Goal: Task Accomplishment & Management: Use online tool/utility

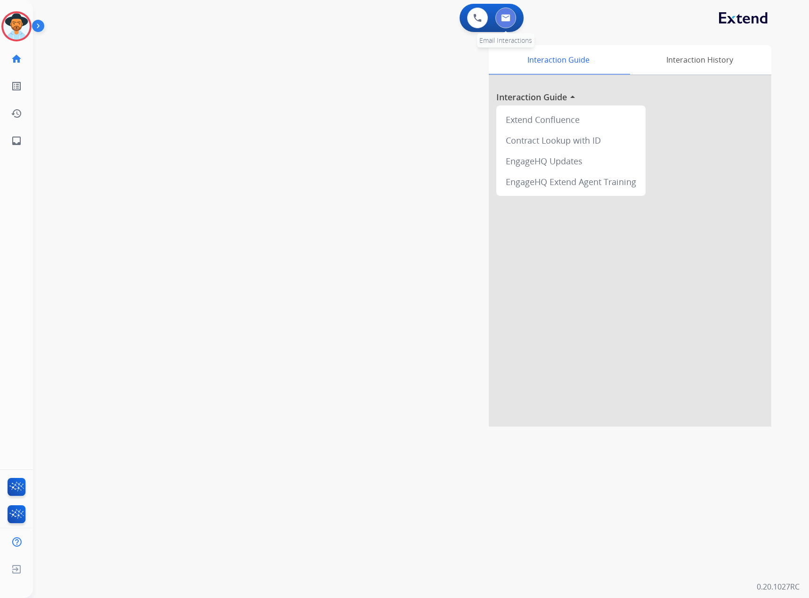
click at [505, 17] on img at bounding box center [505, 18] width 9 height 8
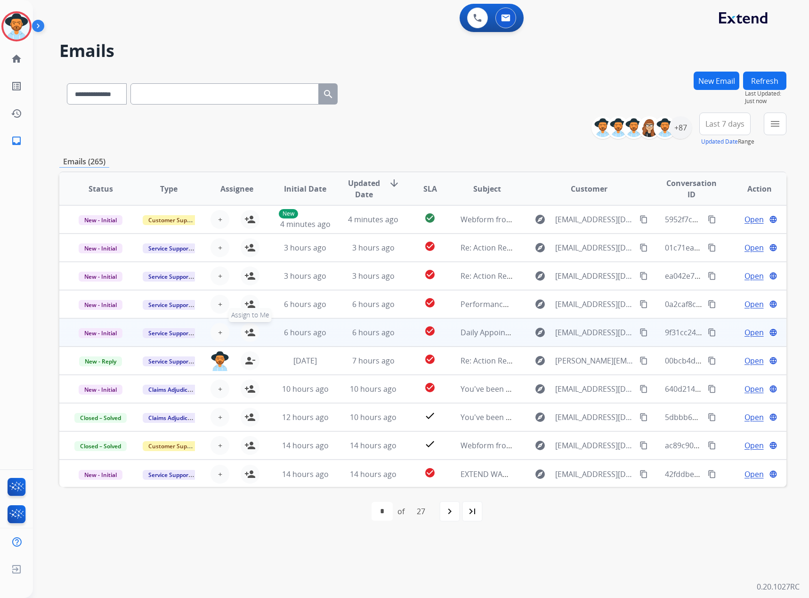
drag, startPoint x: 248, startPoint y: 329, endPoint x: 248, endPoint y: 321, distance: 8.5
click at [248, 329] on mat-icon "person_add" at bounding box center [250, 332] width 11 height 11
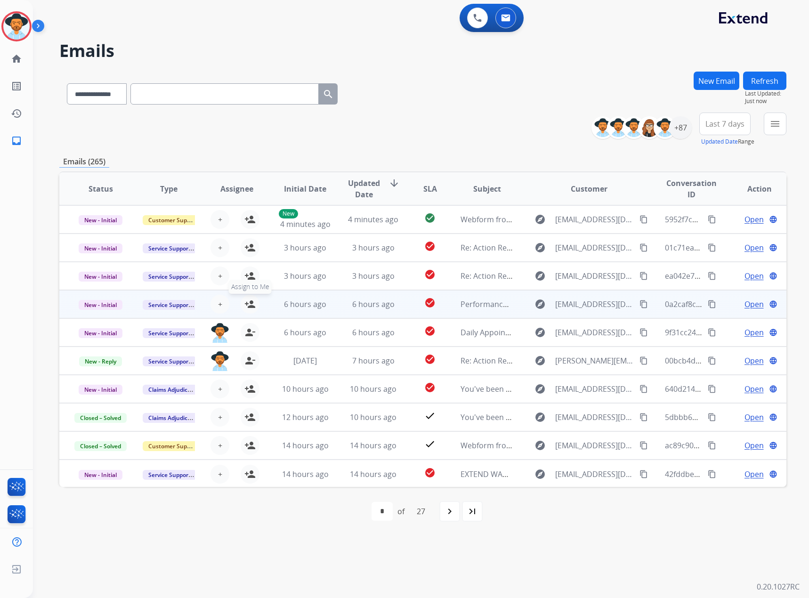
click at [248, 305] on mat-icon "person_add" at bounding box center [250, 304] width 11 height 11
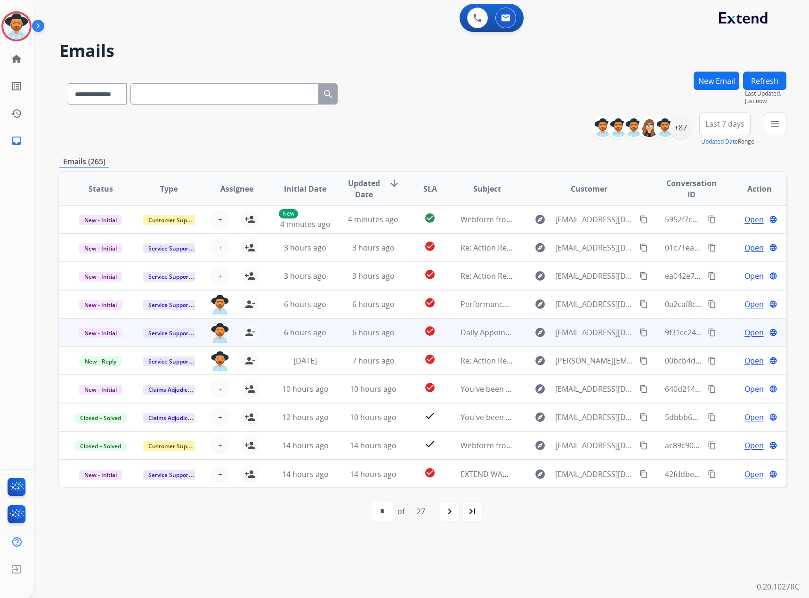
click at [640, 330] on mat-icon "content_copy" at bounding box center [644, 332] width 8 height 8
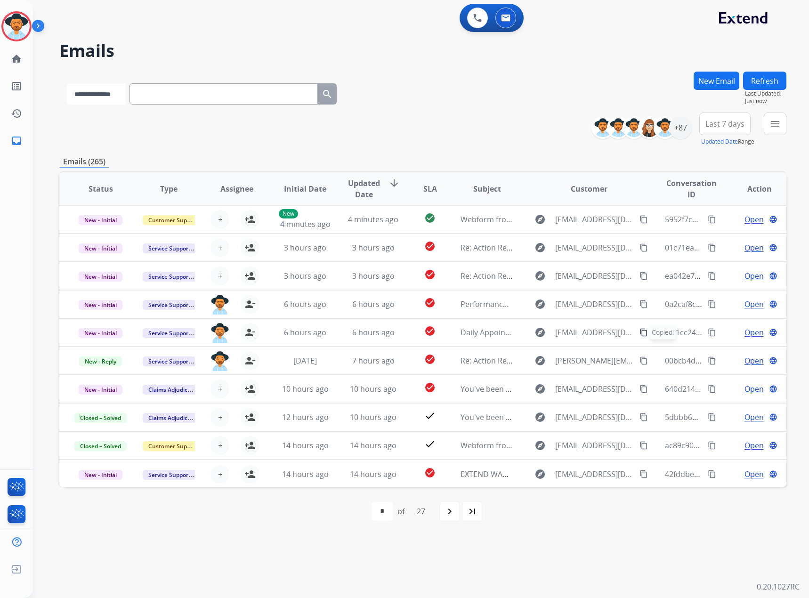
click at [122, 91] on select "**********" at bounding box center [96, 93] width 59 height 21
select select "**********"
click at [67, 83] on select "**********" at bounding box center [96, 93] width 59 height 21
paste input "**********"
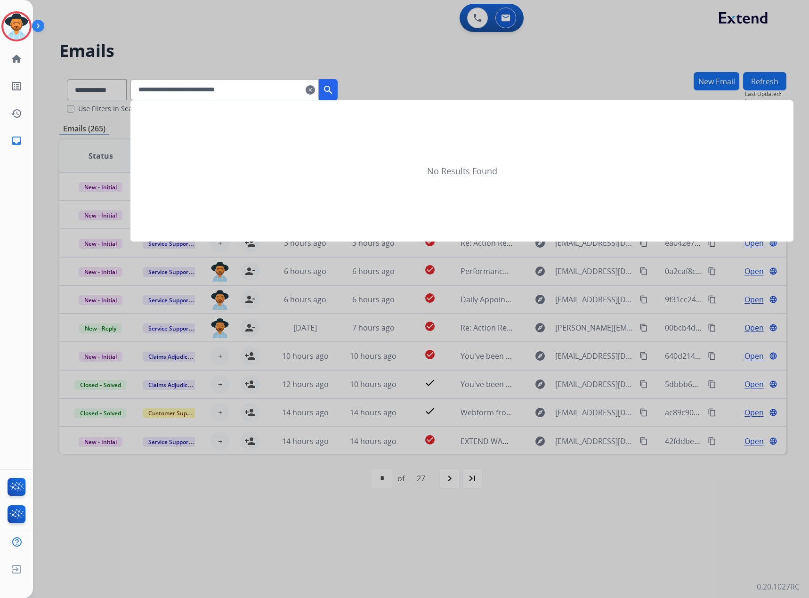
type input "**********"
click at [334, 86] on mat-icon "search" at bounding box center [328, 89] width 11 height 11
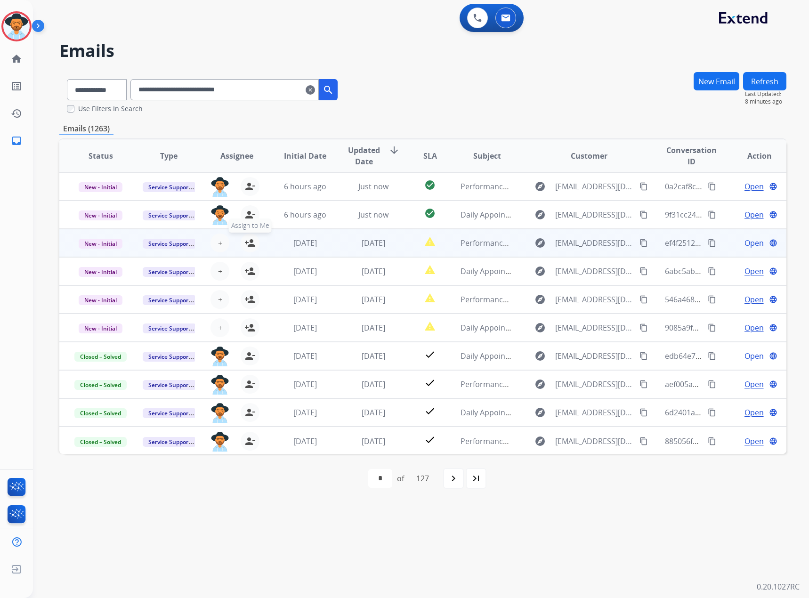
click at [247, 243] on mat-icon "person_add" at bounding box center [250, 242] width 11 height 11
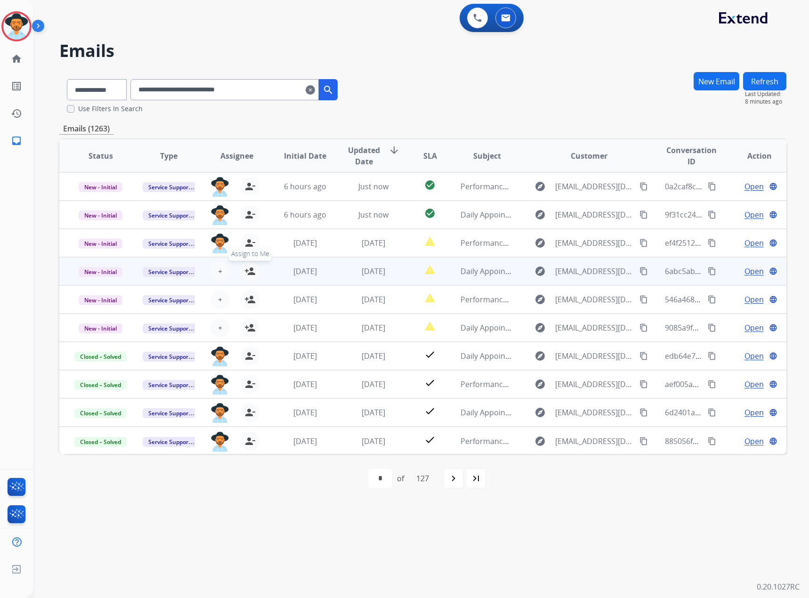
click at [251, 274] on mat-icon "person_add" at bounding box center [250, 271] width 11 height 11
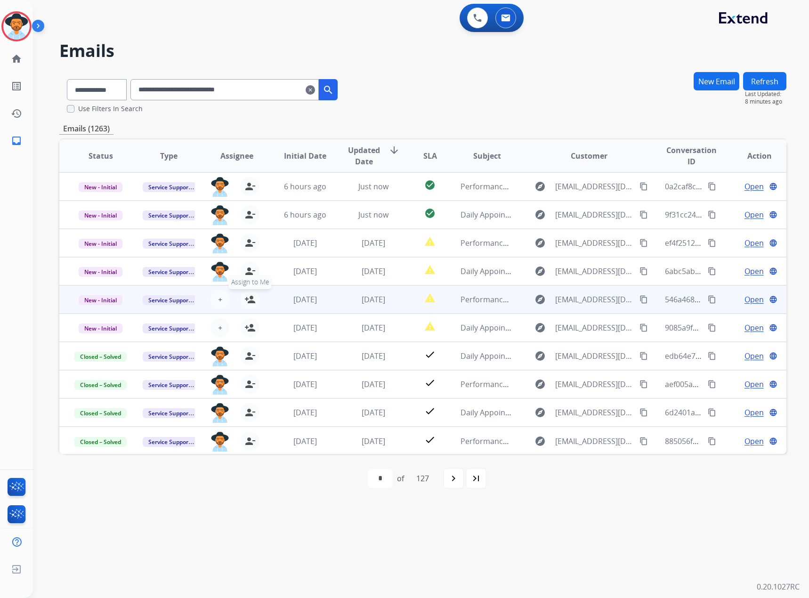
click at [249, 301] on mat-icon "person_add" at bounding box center [250, 299] width 11 height 11
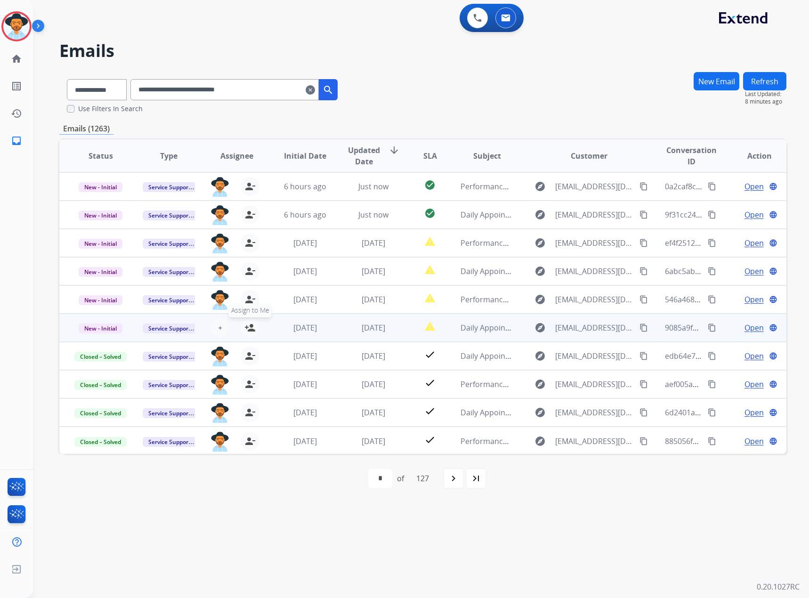
click at [245, 327] on mat-icon "person_add" at bounding box center [250, 327] width 11 height 11
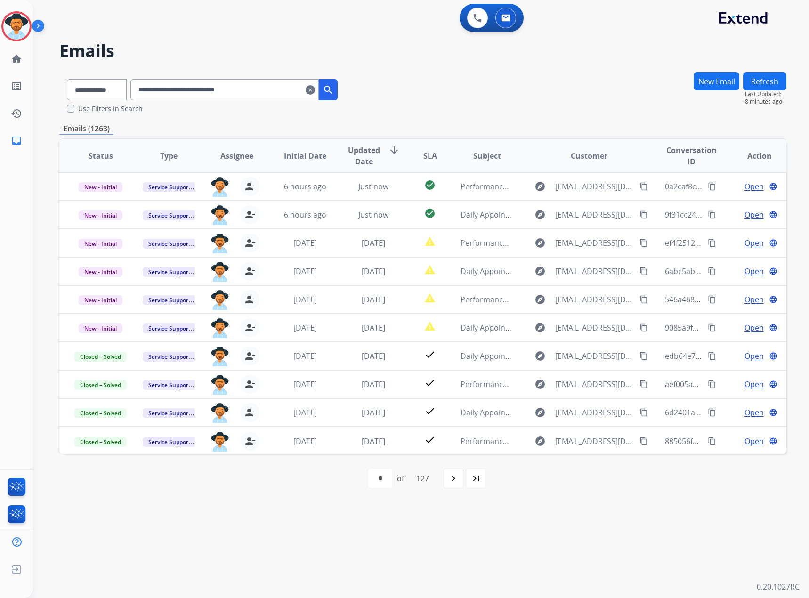
click at [315, 91] on mat-icon "clear" at bounding box center [310, 89] width 9 height 11
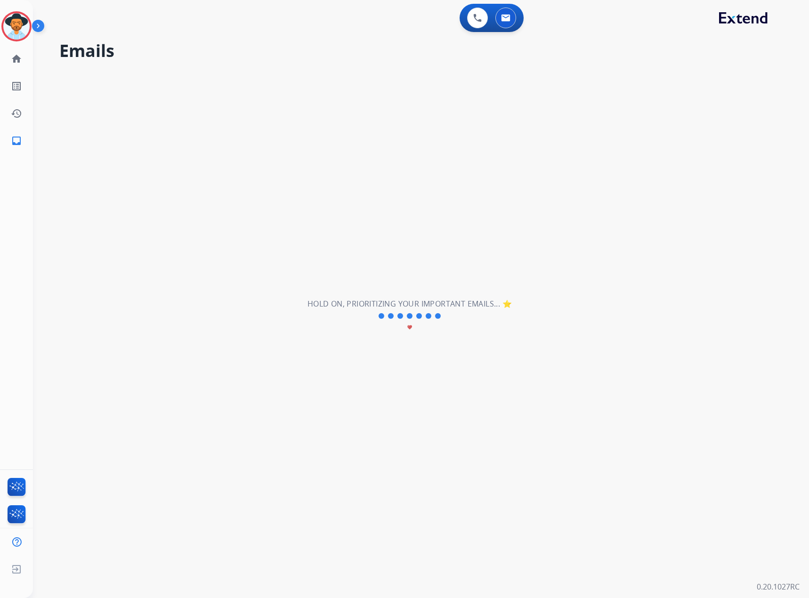
select select "**********"
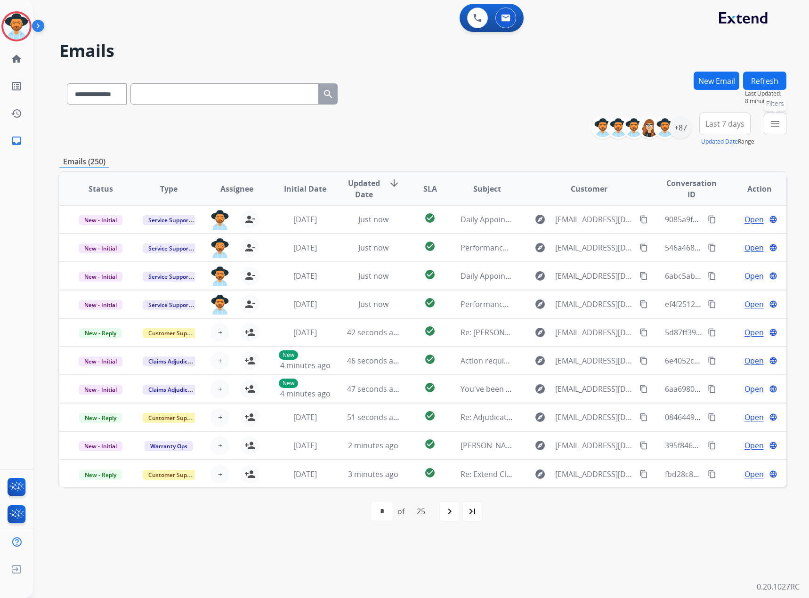
click at [770, 120] on mat-icon "menu" at bounding box center [775, 123] width 11 height 11
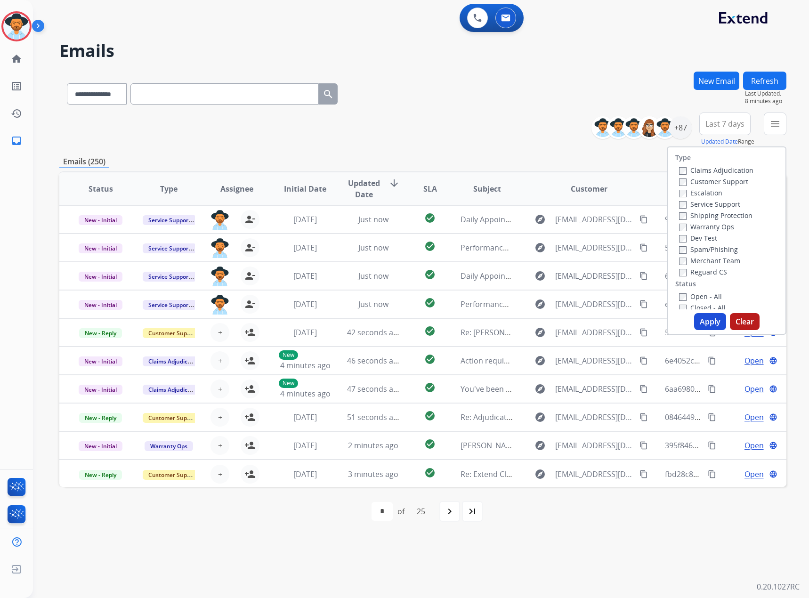
click at [718, 201] on label "Service Support" at bounding box center [709, 204] width 61 height 9
click at [702, 227] on label "New - Initial" at bounding box center [703, 224] width 49 height 9
click at [701, 236] on label "New - Reply" at bounding box center [703, 236] width 49 height 9
click at [710, 329] on button "Apply" at bounding box center [710, 321] width 32 height 17
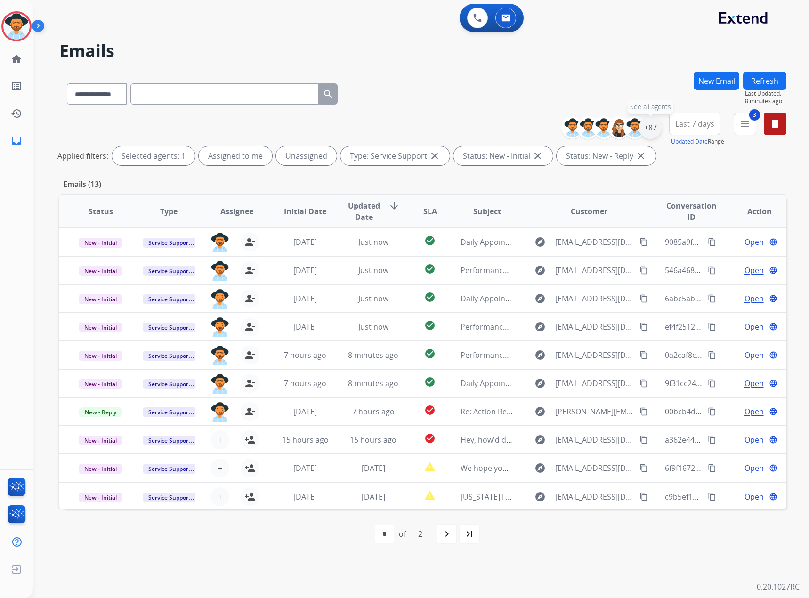
click at [653, 124] on div "+87" at bounding box center [650, 127] width 23 height 23
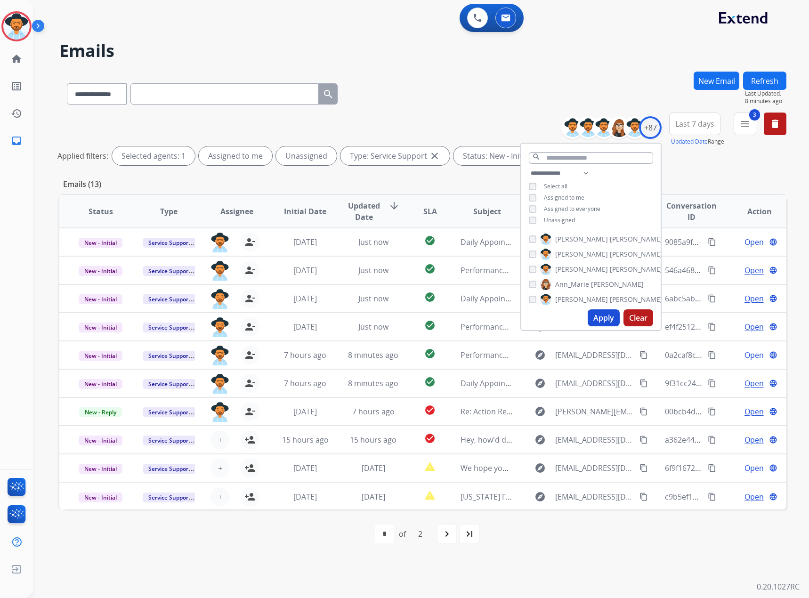
click at [546, 218] on span "Unassigned" at bounding box center [559, 220] width 31 height 8
click at [604, 319] on button "Apply" at bounding box center [604, 318] width 32 height 17
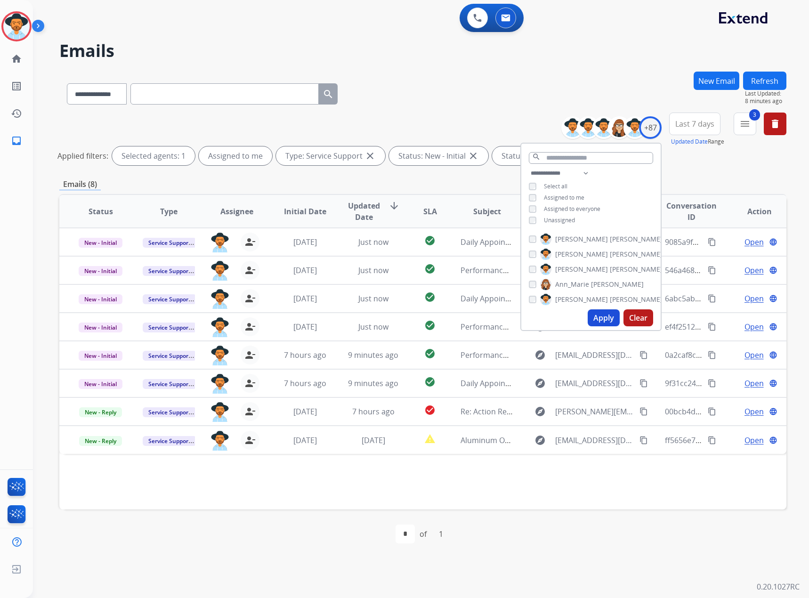
click at [631, 583] on div "**********" at bounding box center [410, 316] width 754 height 564
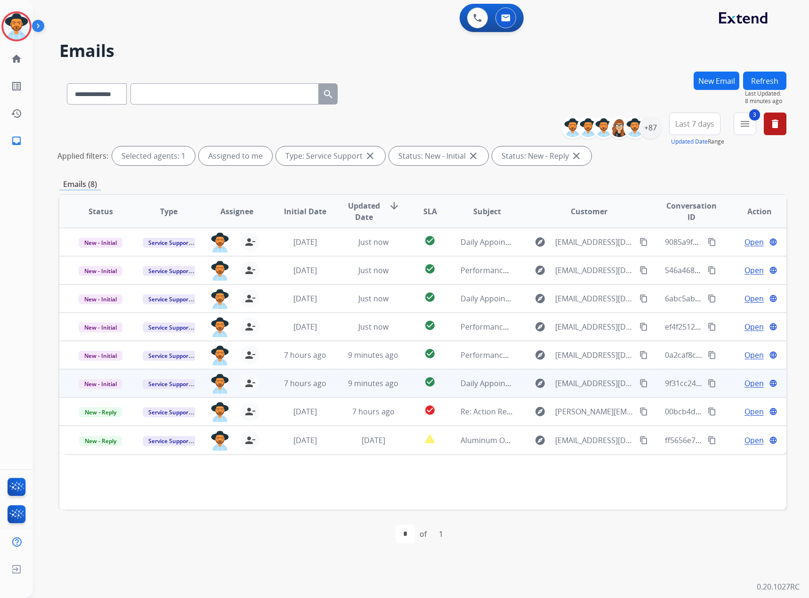
click at [748, 384] on span "Open" at bounding box center [754, 383] width 19 height 11
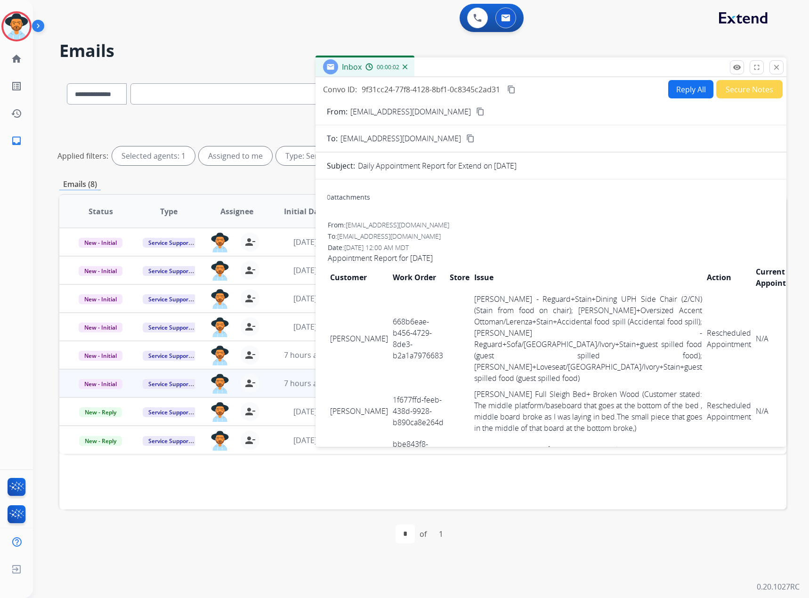
click at [510, 87] on mat-icon "content_copy" at bounding box center [511, 89] width 8 height 8
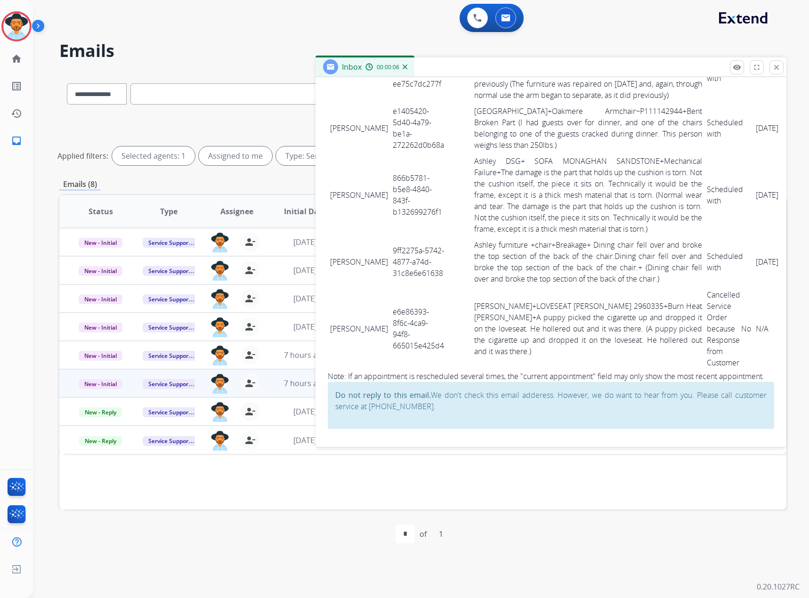
scroll to position [798, 0]
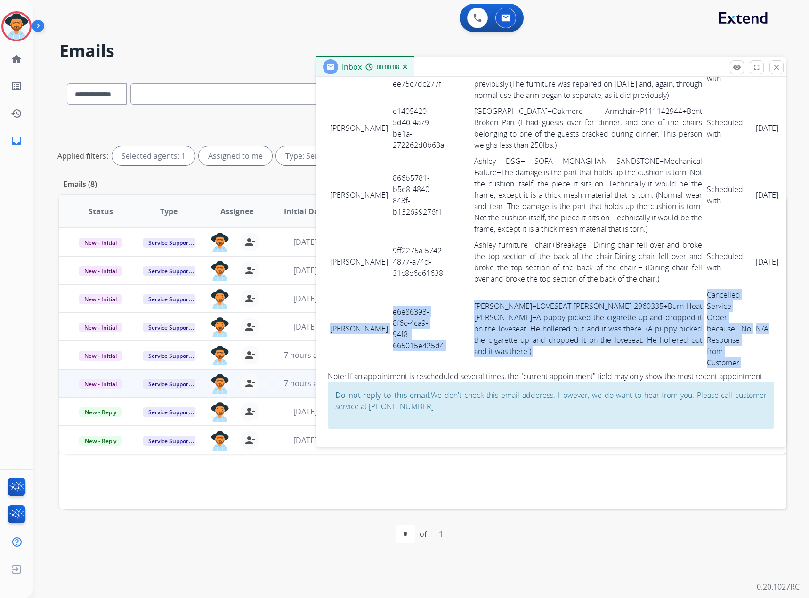
drag, startPoint x: 330, startPoint y: 311, endPoint x: 700, endPoint y: 346, distance: 371.5
click at [700, 346] on tr "[PERSON_NAME] e6e86393-8f6c-4ca9-94f8-665015e425d4 [PERSON_NAME]+LOVESEAT [PERS…" at bounding box center [589, 329] width 523 height 84
copy tr "[PERSON_NAME] e6e86393-8f6c-4ca9-94f8-665015e425d4 [PERSON_NAME]+LOVESEAT [PERS…"
click at [779, 63] on mat-icon "close" at bounding box center [777, 67] width 8 height 8
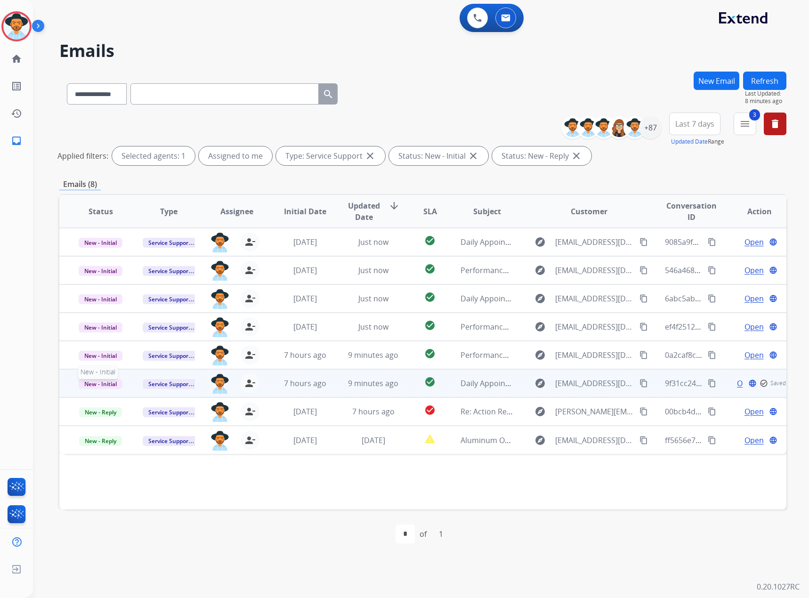
click at [97, 385] on span "New - Initial" at bounding box center [101, 384] width 44 height 10
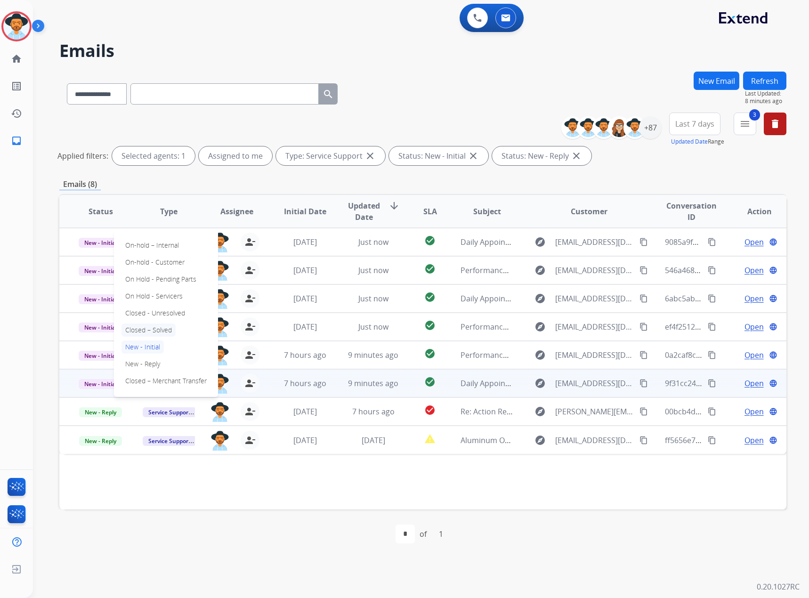
click at [160, 328] on p "Closed – Solved" at bounding box center [149, 330] width 54 height 13
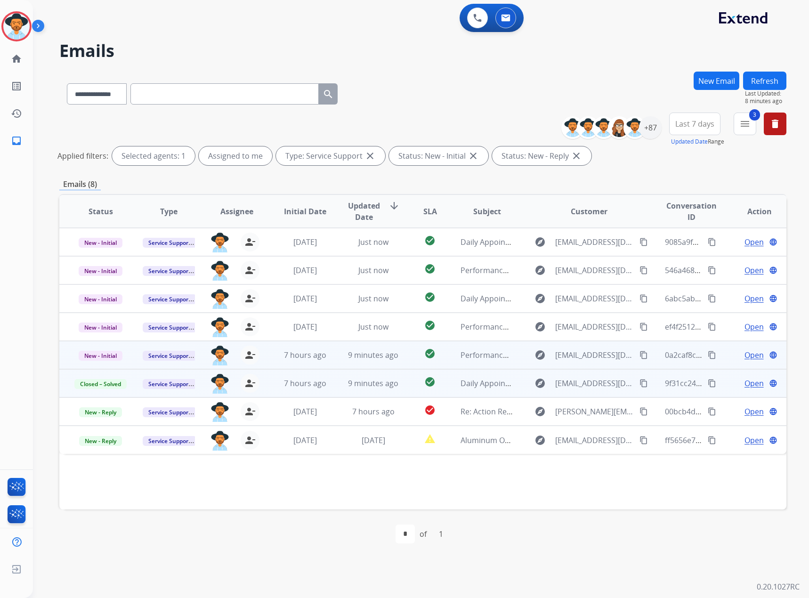
click at [747, 355] on span "Open" at bounding box center [754, 355] width 19 height 11
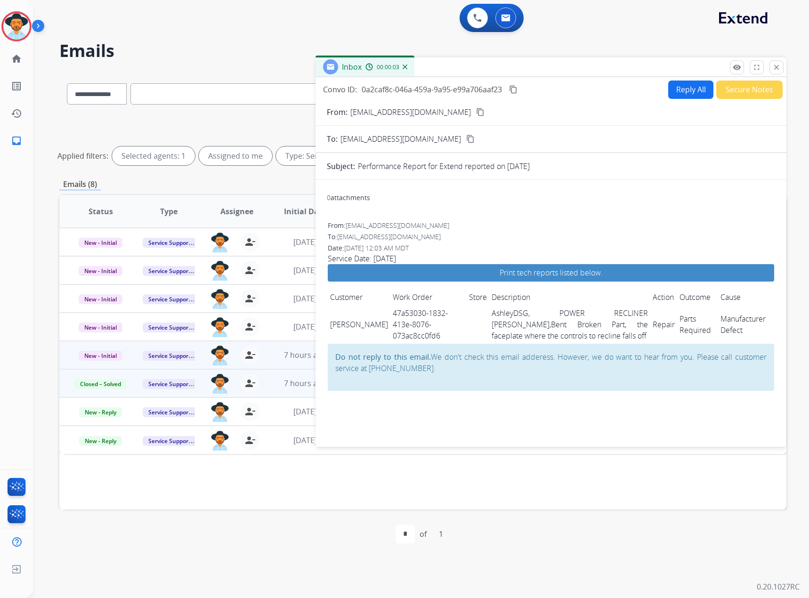
click at [514, 90] on mat-icon "content_copy" at bounding box center [513, 89] width 8 height 8
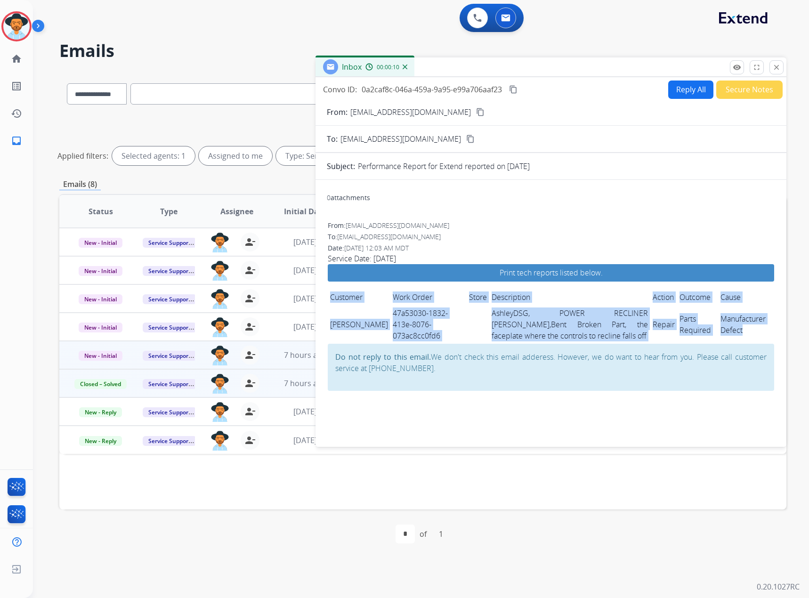
drag, startPoint x: 325, startPoint y: 316, endPoint x: 752, endPoint y: 336, distance: 427.8
click at [752, 336] on div "0 attachments From: [EMAIL_ADDRESS][DOMAIN_NAME] To: [EMAIL_ADDRESS][DOMAIN_NAM…" at bounding box center [551, 312] width 471 height 248
click at [752, 336] on td "Manufacturer Defect" at bounding box center [746, 324] width 56 height 39
drag, startPoint x: 741, startPoint y: 335, endPoint x: 328, endPoint y: 322, distance: 412.5
click at [328, 322] on tr "[PERSON_NAME] 47a53030-1832-413e-8076-073ac8cc0fd6 AshleyDSG, POWER RECLINER [P…" at bounding box center [551, 324] width 447 height 39
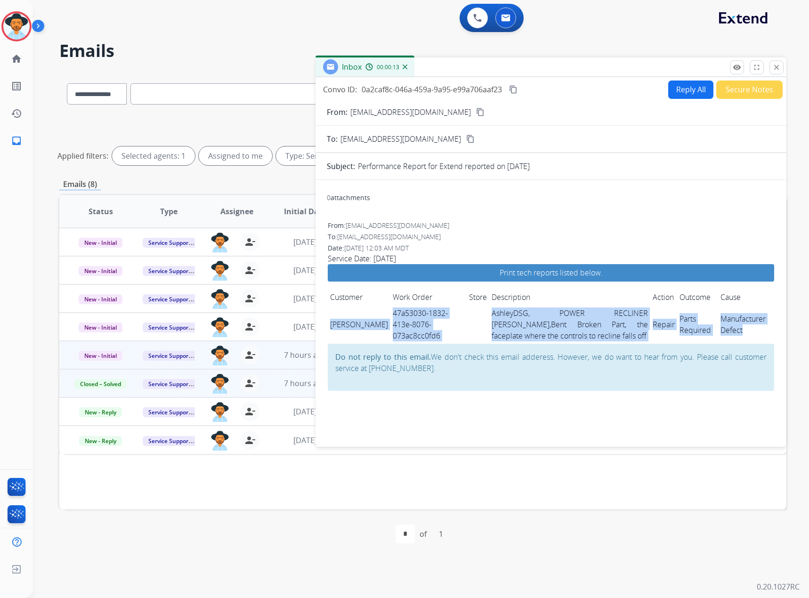
copy tr "[PERSON_NAME] 47a53030-1832-413e-8076-073ac8cc0fd6 AshleyDSG, POWER RECLINER [P…"
click at [773, 65] on mat-icon "close" at bounding box center [777, 67] width 8 height 8
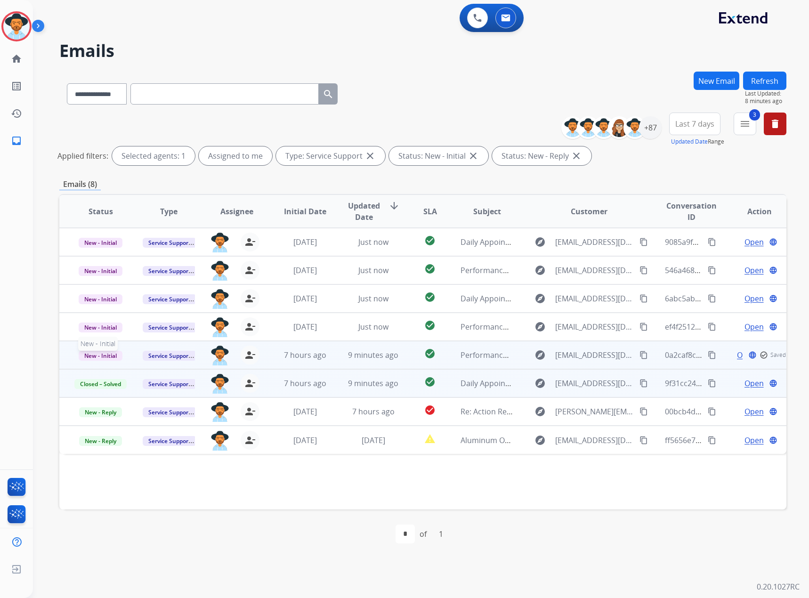
click at [94, 355] on span "New - Initial" at bounding box center [101, 356] width 44 height 10
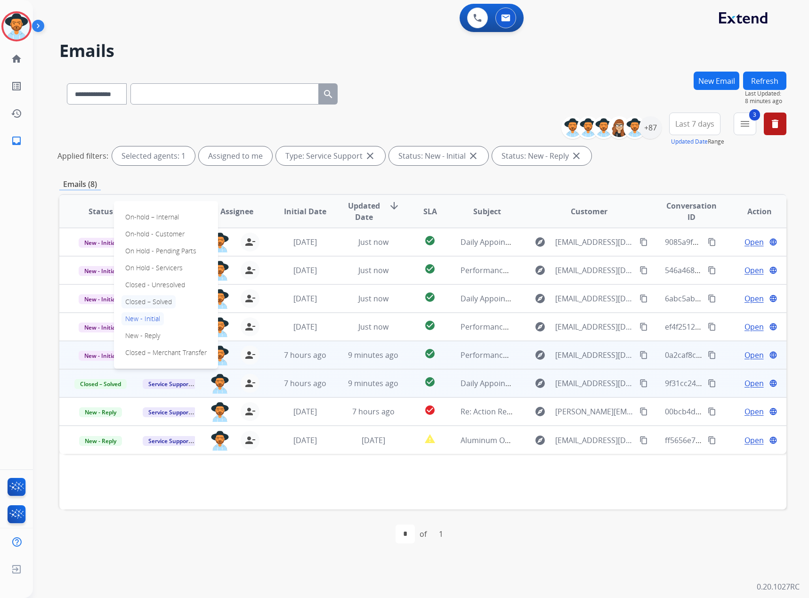
click at [151, 302] on p "Closed – Solved" at bounding box center [149, 301] width 54 height 13
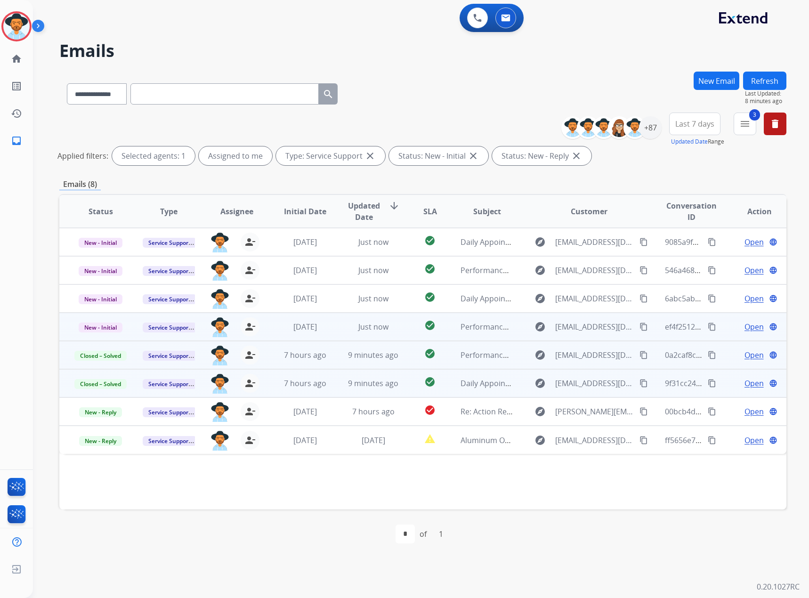
click at [747, 326] on span "Open" at bounding box center [754, 326] width 19 height 11
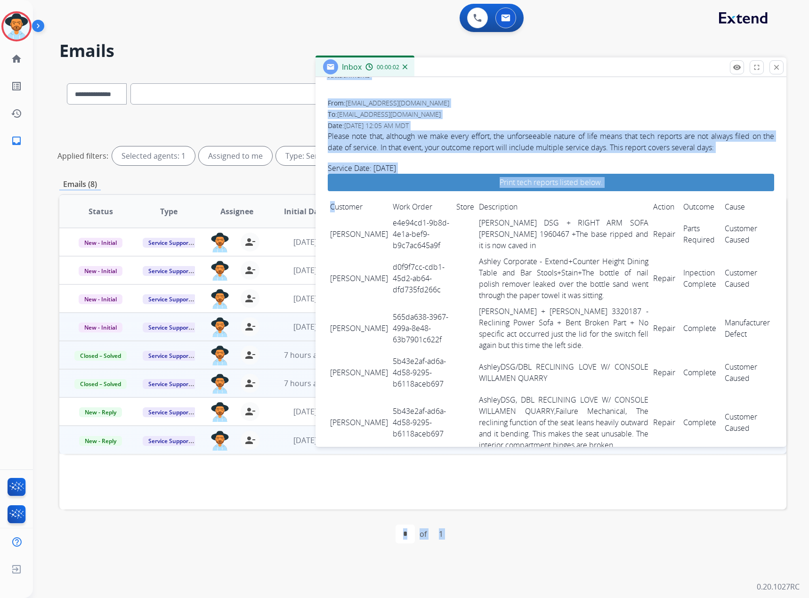
scroll to position [239, 0]
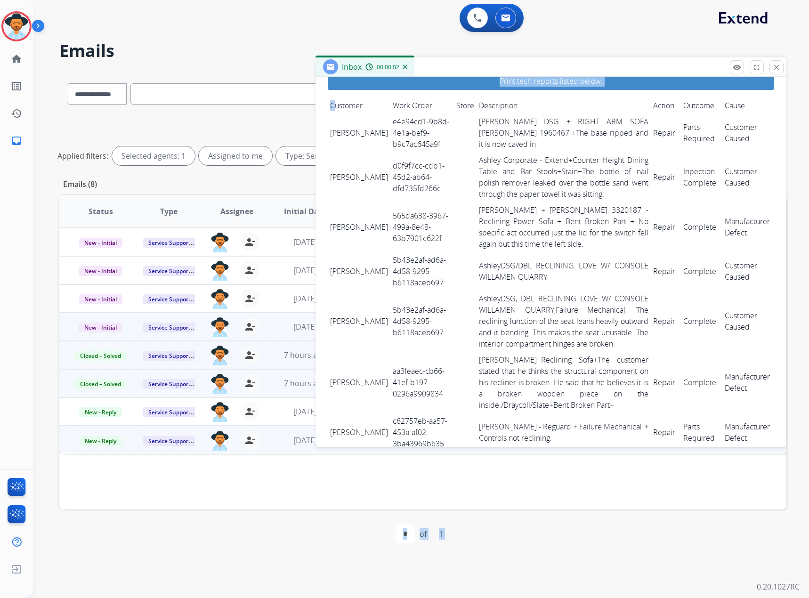
drag, startPoint x: 333, startPoint y: 330, endPoint x: 633, endPoint y: 337, distance: 300.2
click at [680, 450] on div "**********" at bounding box center [422, 315] width 727 height 487
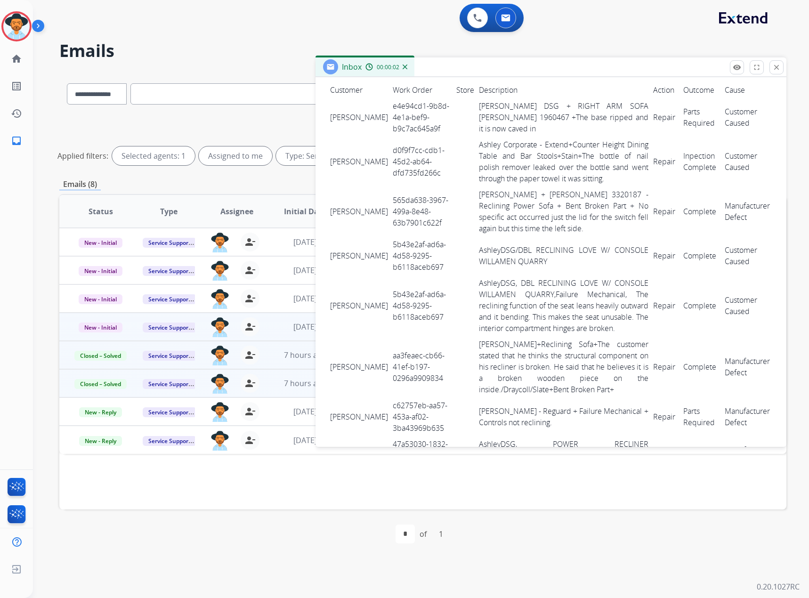
click at [553, 184] on td "Ashley Corporate - Extend+Counter Height Dining Table and Bar Stools+Stain+The …" at bounding box center [564, 162] width 174 height 50
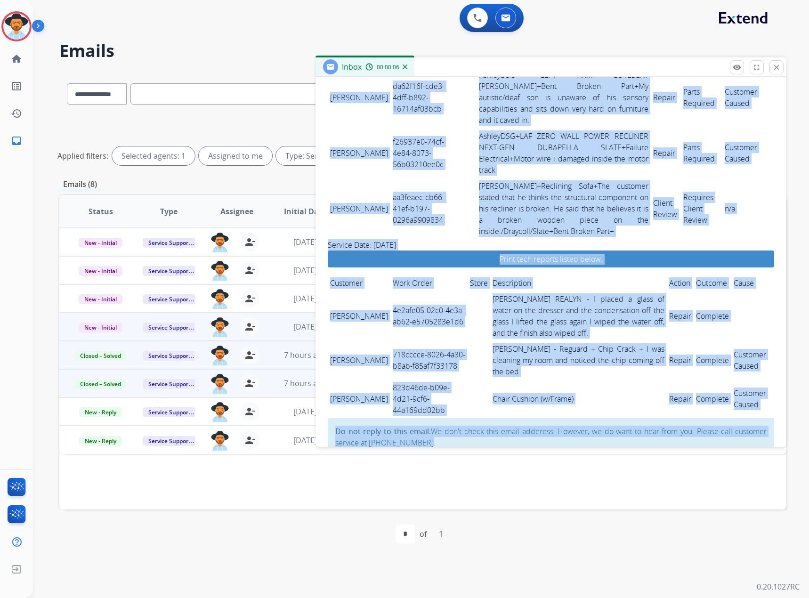
scroll to position [799, 0]
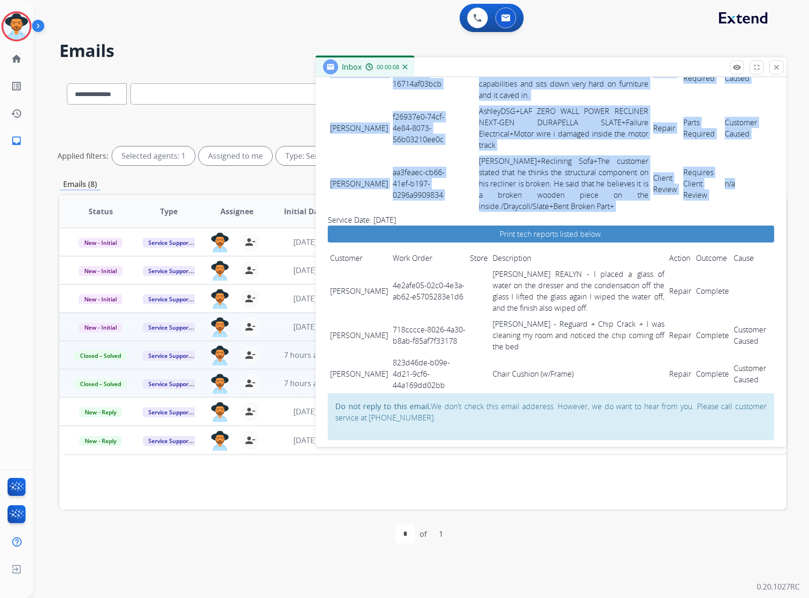
drag, startPoint x: 332, startPoint y: 111, endPoint x: 750, endPoint y: 204, distance: 427.7
copy tbody "[PERSON_NAME] e4e94cd1-9b8d-4e1a-bef9-b9c7ac645a9f Ashley DSG + RIGHT ARM SOFA …"
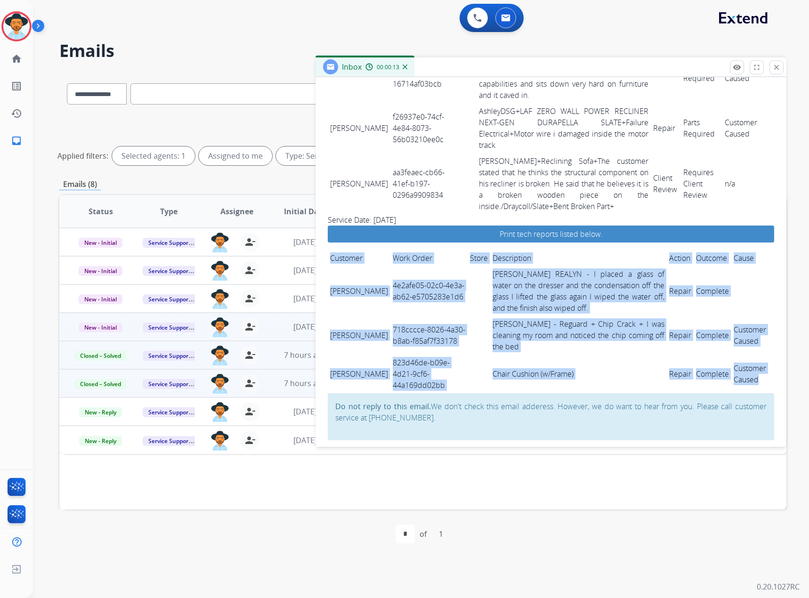
drag, startPoint x: 326, startPoint y: 282, endPoint x: 758, endPoint y: 370, distance: 441.0
copy span "Customer Work Order Store Description Action Outcome Cause [PERSON_NAME] 4e2afe…"
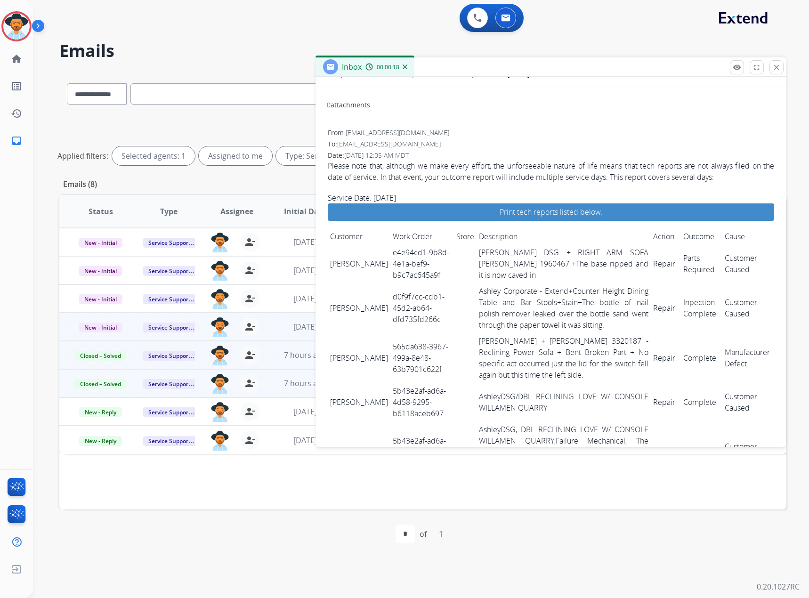
scroll to position [0, 0]
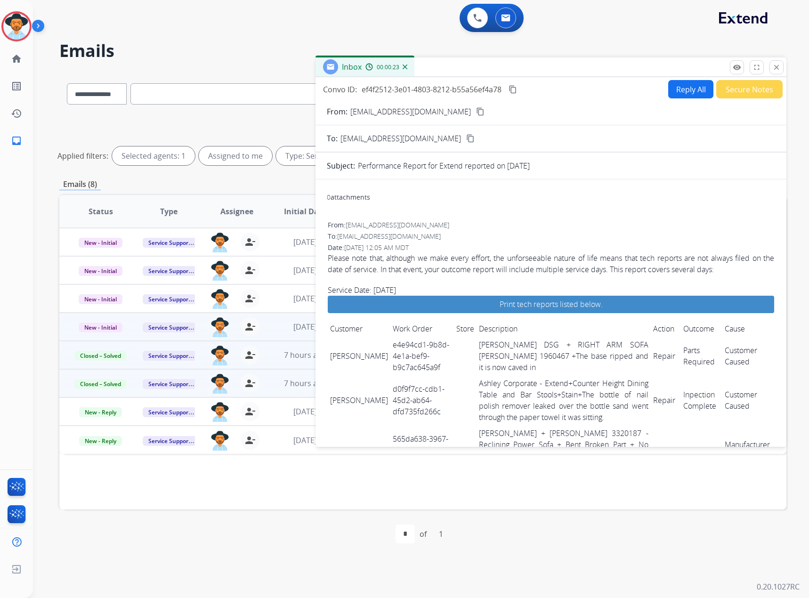
click at [519, 85] on button "content_copy" at bounding box center [512, 89] width 11 height 11
click at [776, 63] on button "close Close" at bounding box center [777, 67] width 14 height 14
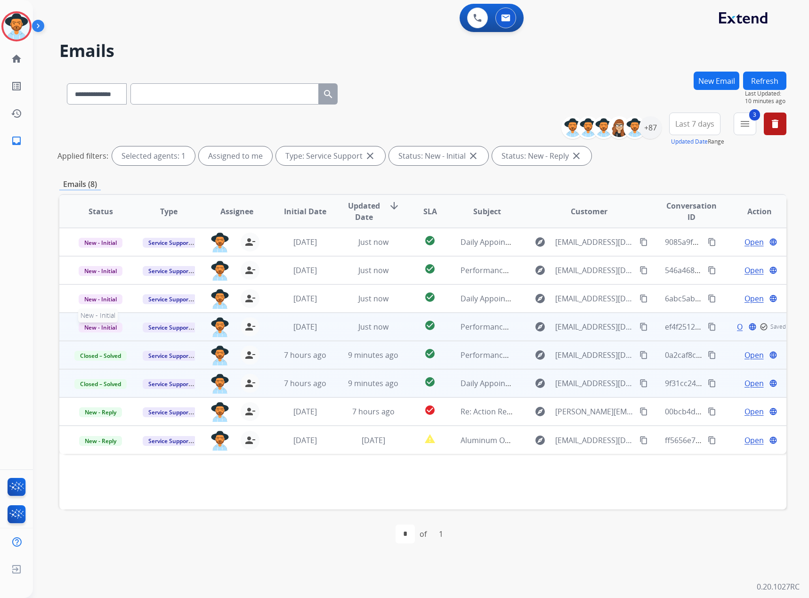
click at [96, 327] on span "New - Initial" at bounding box center [101, 328] width 44 height 10
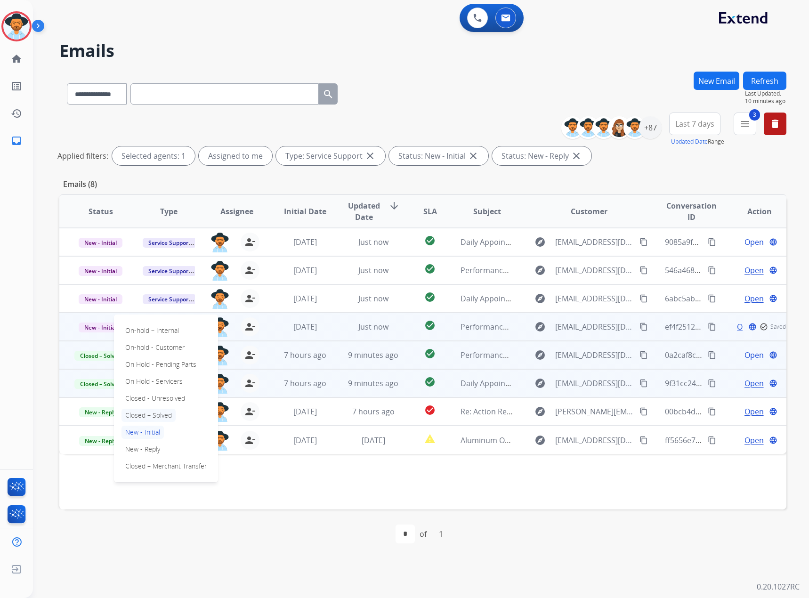
click at [163, 412] on p "Closed – Solved" at bounding box center [149, 415] width 54 height 13
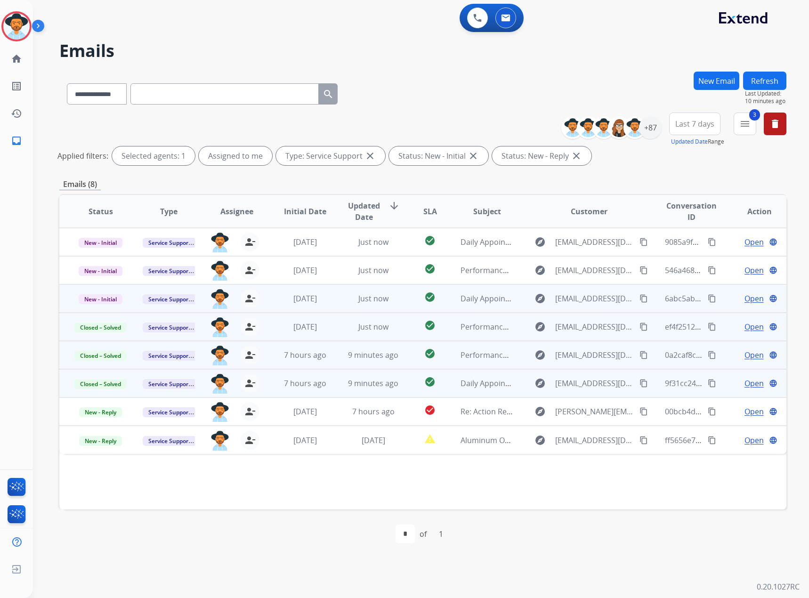
click at [746, 298] on span "Open" at bounding box center [754, 298] width 19 height 11
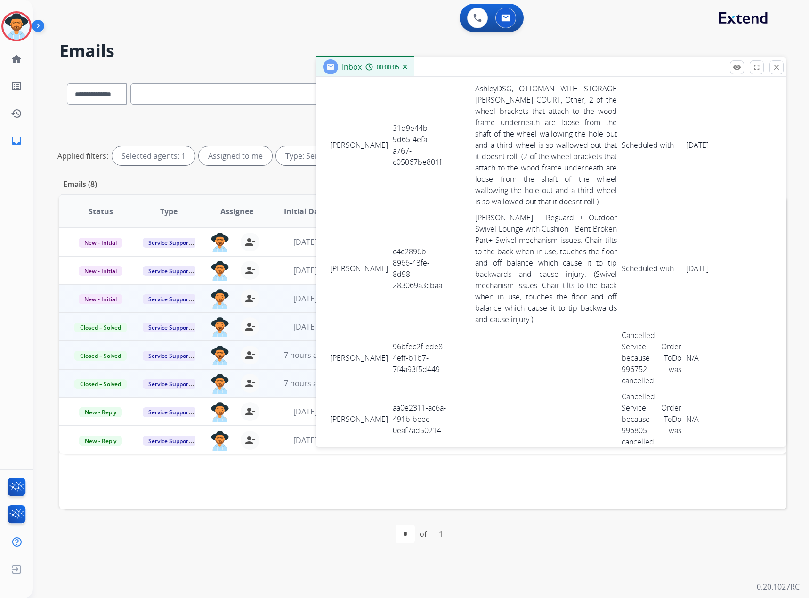
scroll to position [2690, 0]
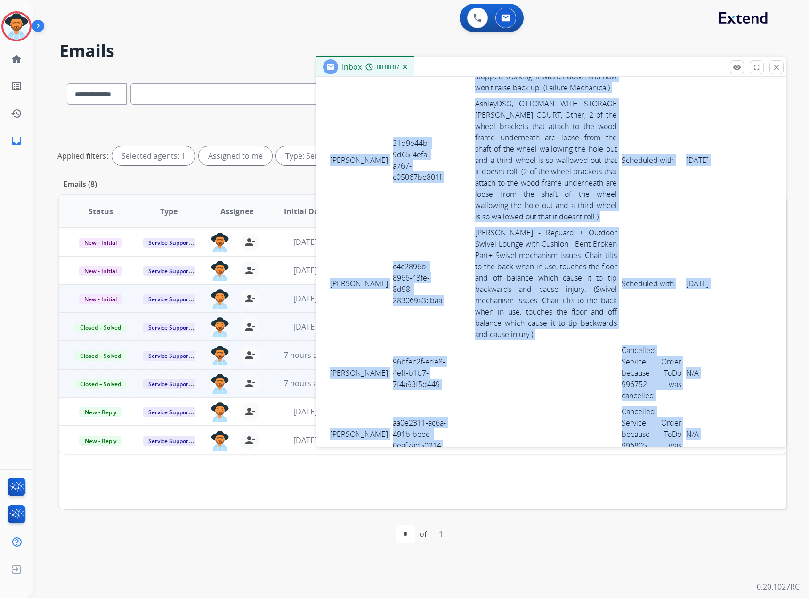
drag, startPoint x: 324, startPoint y: 163, endPoint x: 648, endPoint y: 356, distance: 377.3
click at [597, 465] on td at bounding box center [546, 495] width 146 height 61
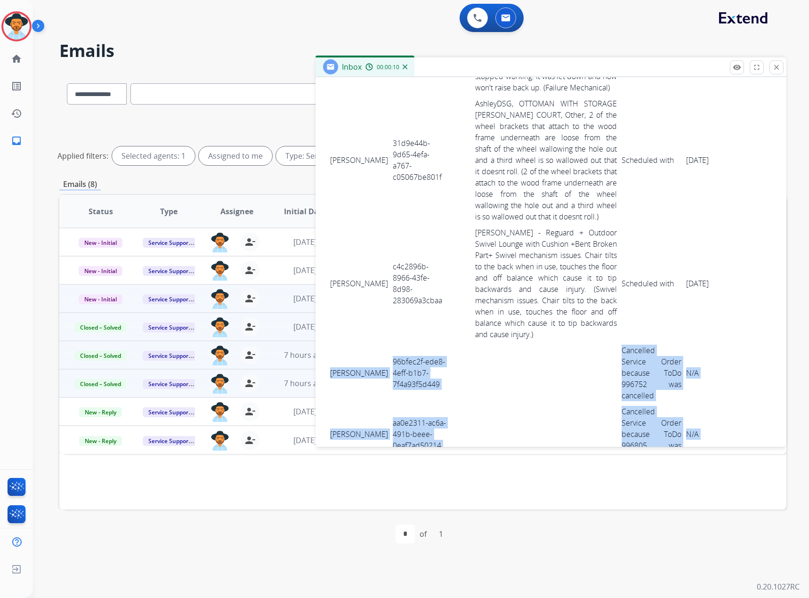
drag, startPoint x: 331, startPoint y: 163, endPoint x: 721, endPoint y: 389, distance: 450.9
copy tbody "[PERSON_NAME] 96bfec2f-ede8-4eff-b1b7-7f4a93f5d449 Cancelled Service Order beca…"
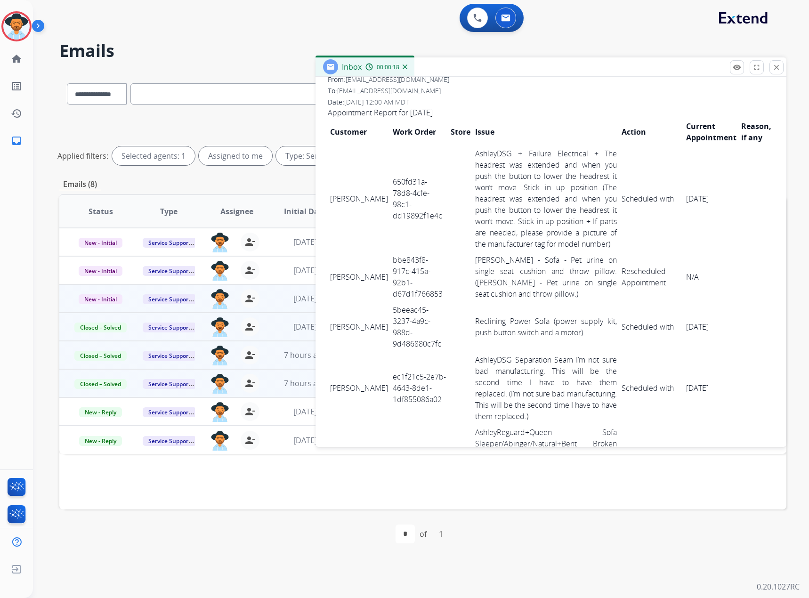
scroll to position [0, 0]
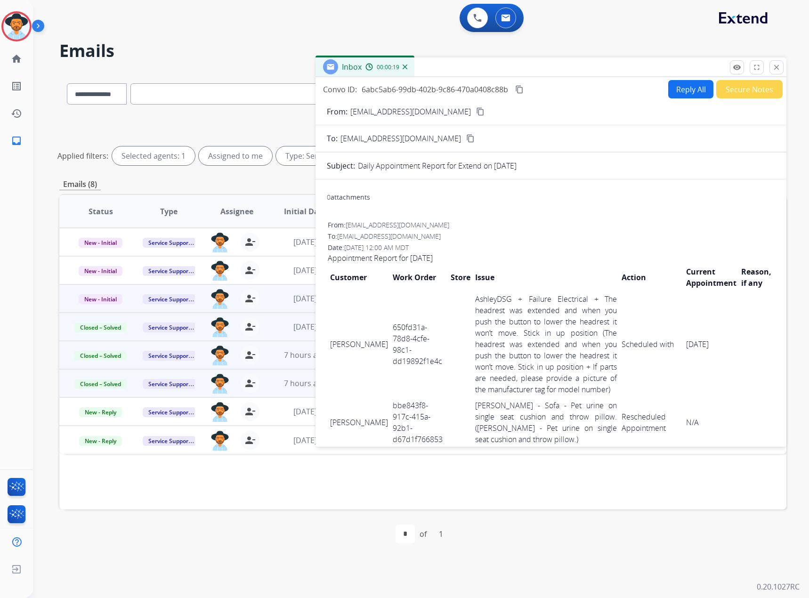
click at [519, 91] on mat-icon "content_copy" at bounding box center [519, 89] width 8 height 8
click at [780, 65] on mat-icon "close" at bounding box center [777, 67] width 8 height 8
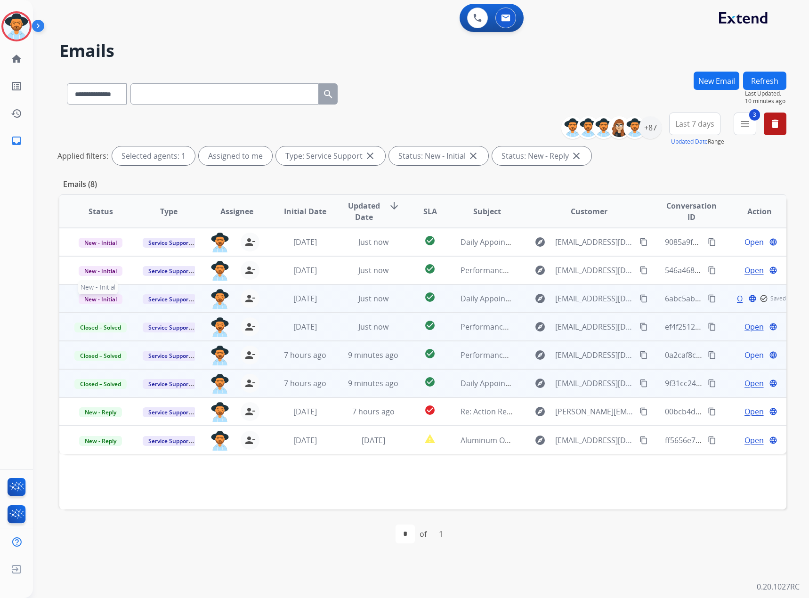
click at [96, 302] on span "New - Initial" at bounding box center [101, 299] width 44 height 10
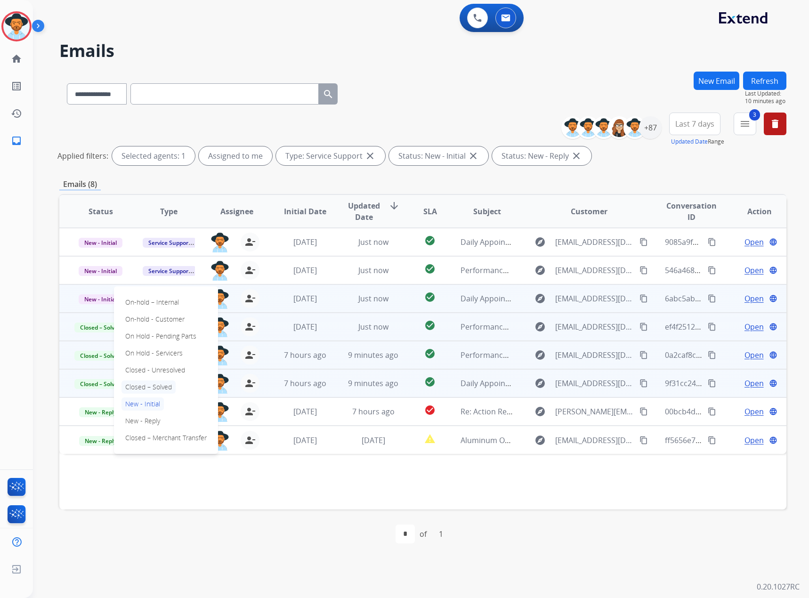
click at [149, 386] on p "Closed – Solved" at bounding box center [149, 387] width 54 height 13
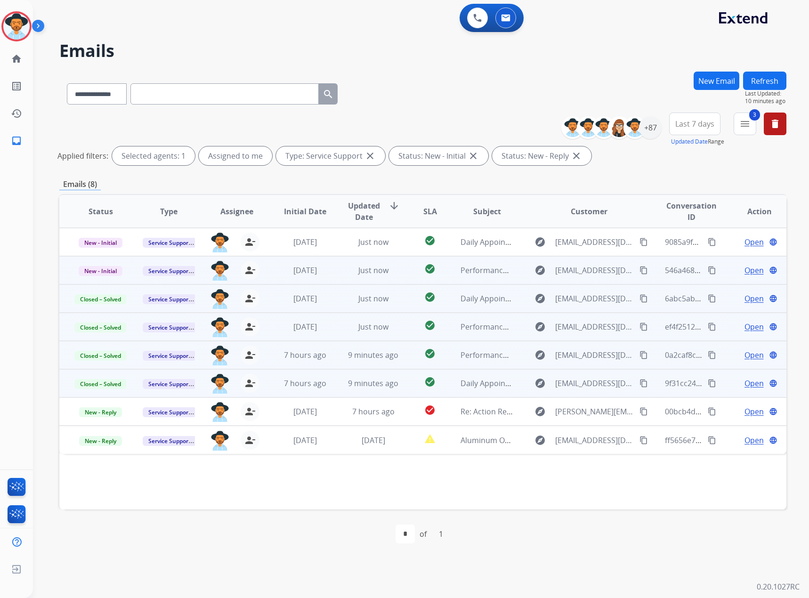
click at [745, 269] on span "Open" at bounding box center [754, 270] width 19 height 11
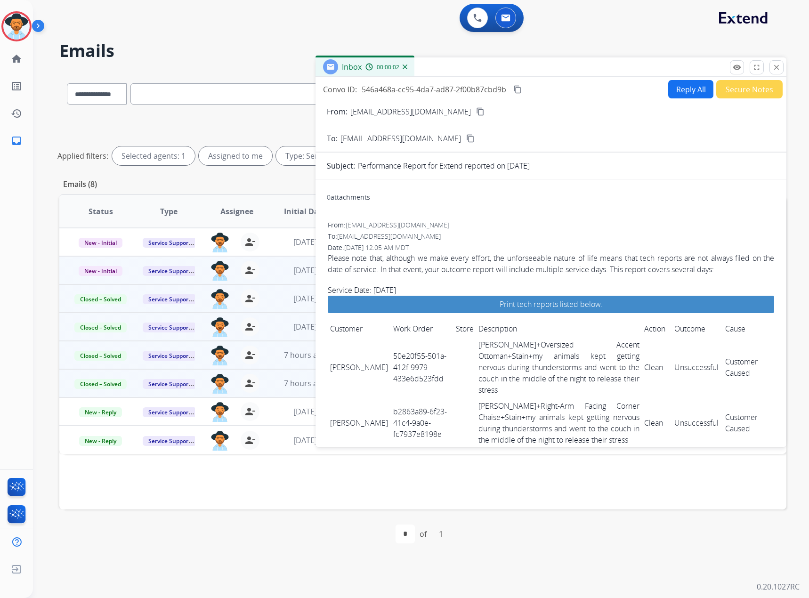
click at [519, 87] on mat-icon "content_copy" at bounding box center [518, 89] width 8 height 8
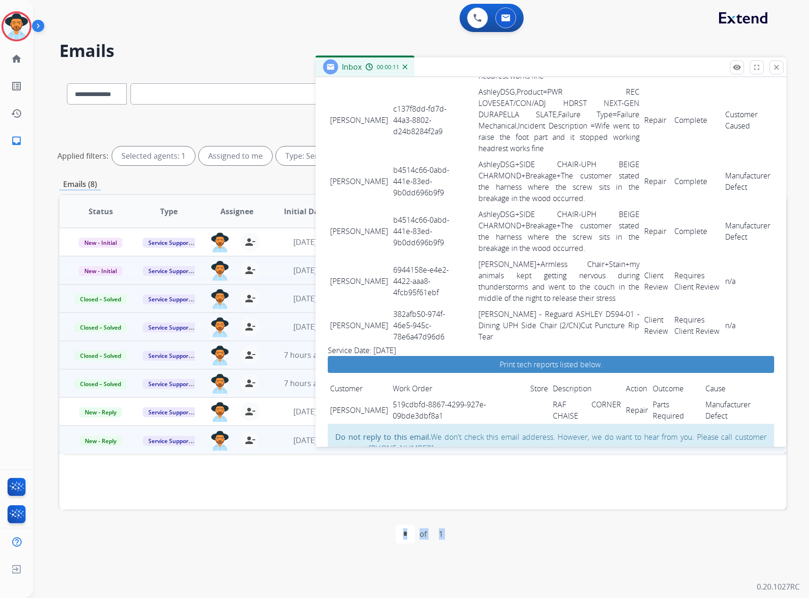
scroll to position [1603, 0]
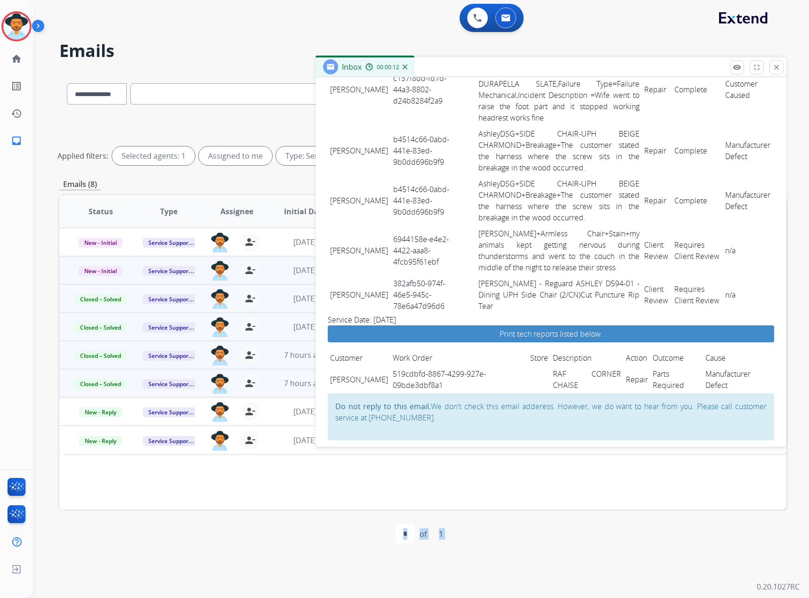
drag, startPoint x: 329, startPoint y: 368, endPoint x: 756, endPoint y: 305, distance: 431.1
copy span "[PERSON_NAME] 50e20f55-501a-412f-9979-433e6d523fdd [PERSON_NAME] - Reguard+Over…"
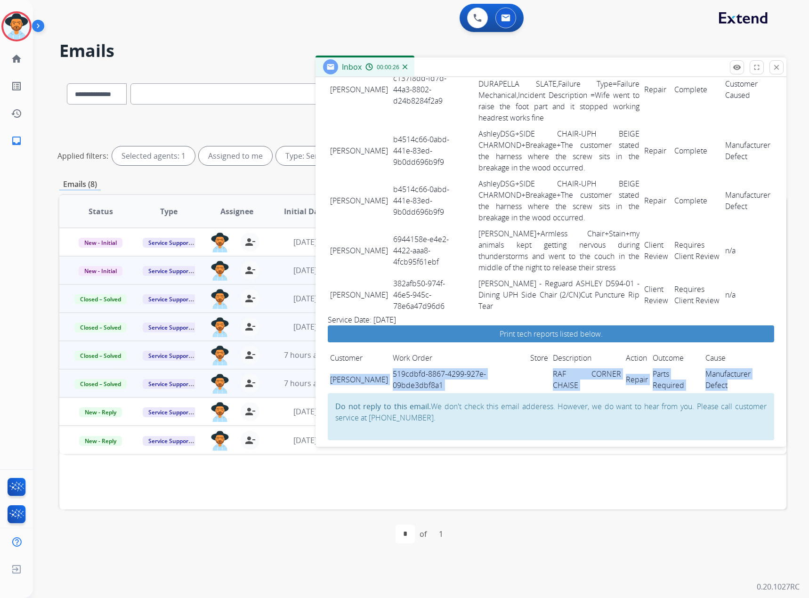
drag, startPoint x: 330, startPoint y: 363, endPoint x: 739, endPoint y: 369, distance: 409.5
click at [739, 369] on tr "[PERSON_NAME] 519cdbfd-8867-4299-927e-09bde3dbf8a1 RAF CORNER CHAISE Repair Par…" at bounding box center [551, 379] width 447 height 27
copy tr "[PERSON_NAME] 519cdbfd-8867-4299-927e-09bde3dbf8a1 RAF CORNER CHAISE Repair Par…"
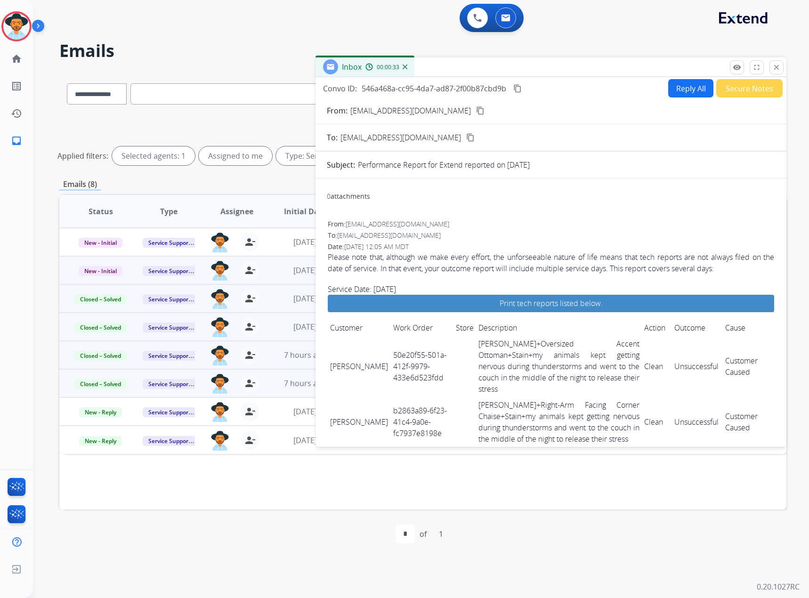
scroll to position [0, 0]
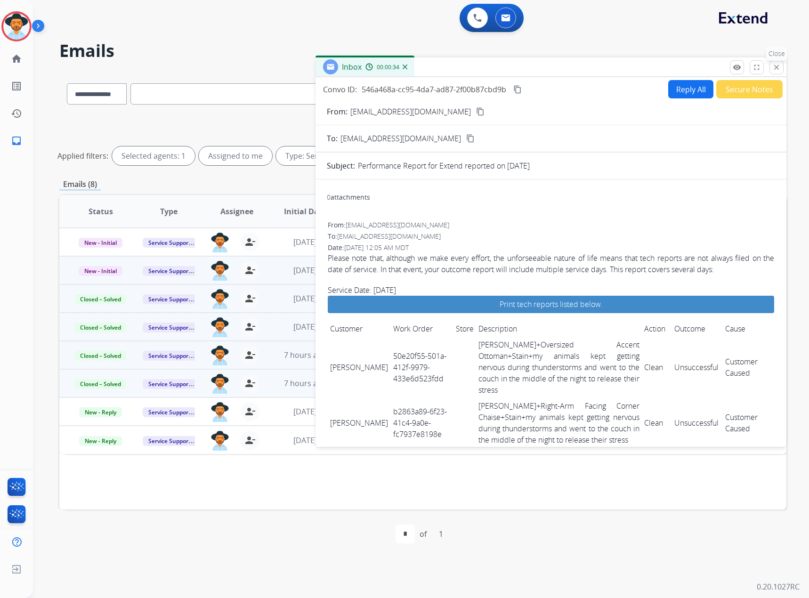
click at [777, 66] on mat-icon "close" at bounding box center [777, 67] width 8 height 8
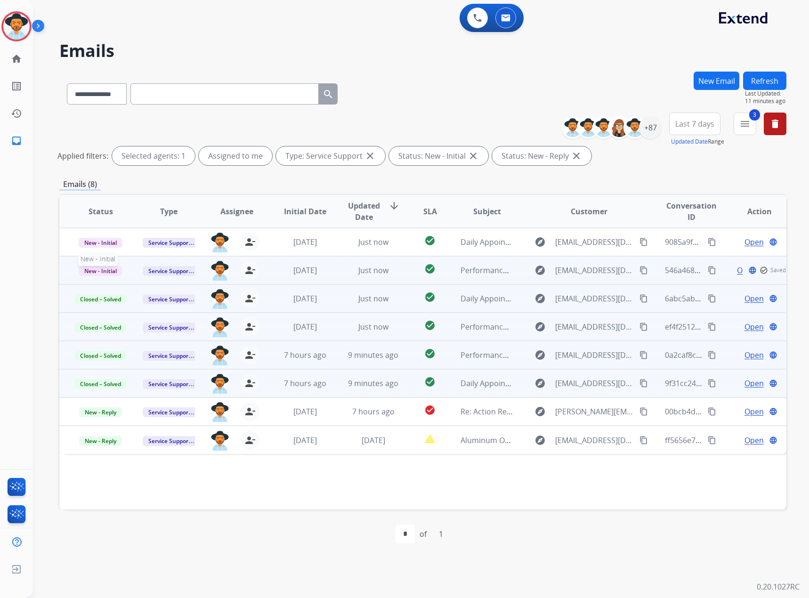
click at [101, 274] on span "New - Initial" at bounding box center [101, 271] width 44 height 10
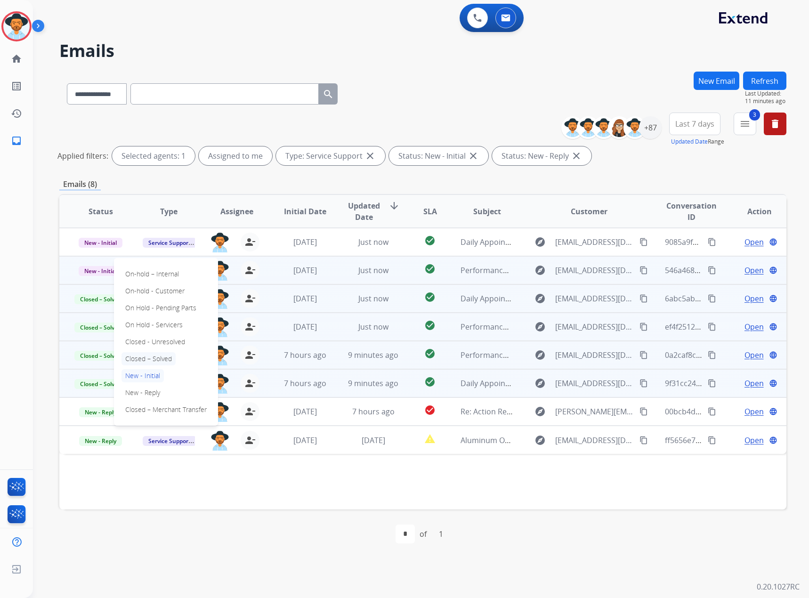
click at [155, 357] on p "Closed – Solved" at bounding box center [149, 358] width 54 height 13
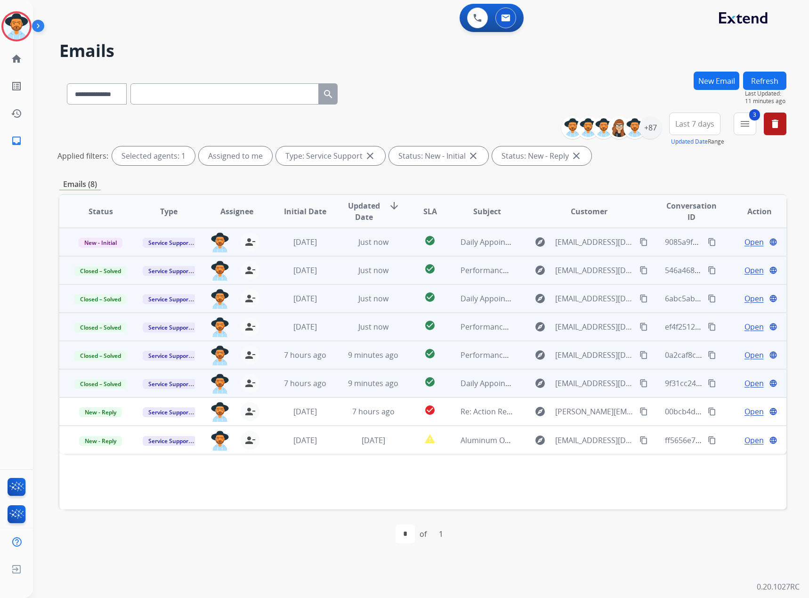
click at [753, 242] on span "Open" at bounding box center [754, 242] width 19 height 11
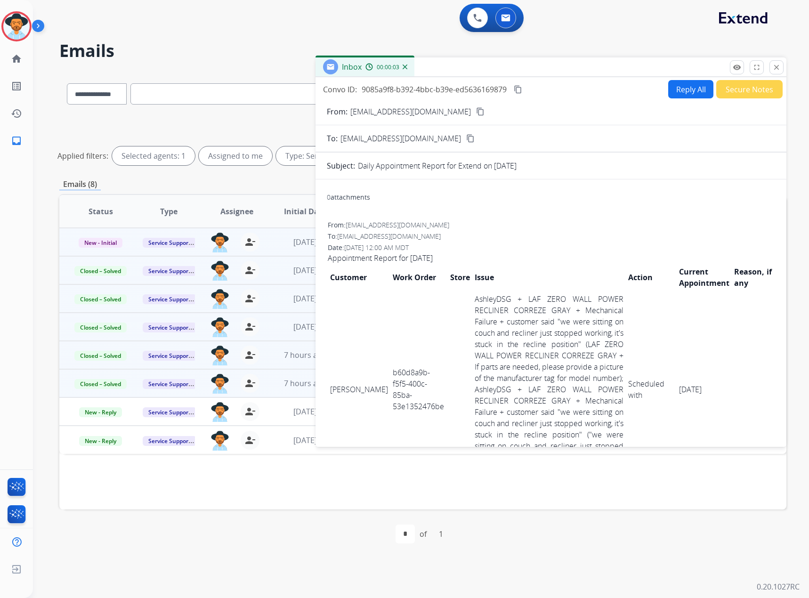
click at [522, 88] on mat-icon "content_copy" at bounding box center [518, 89] width 8 height 8
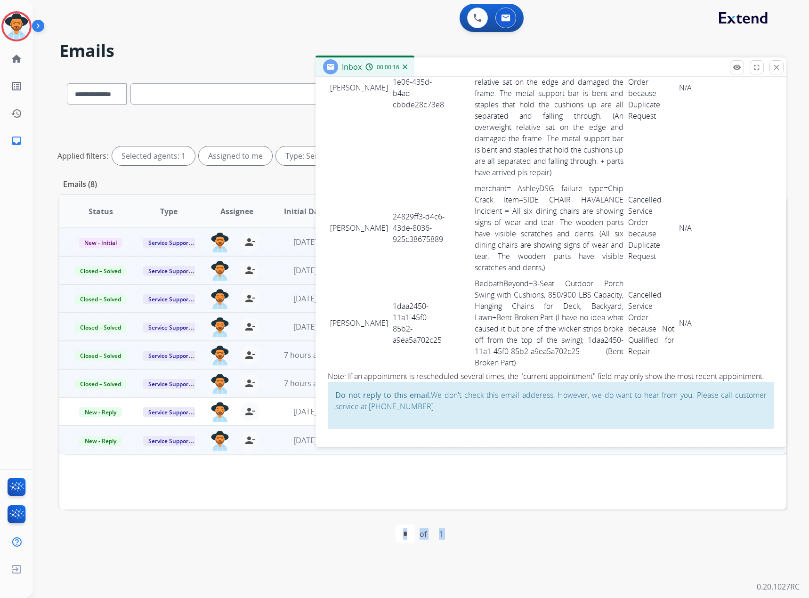
scroll to position [4421, 0]
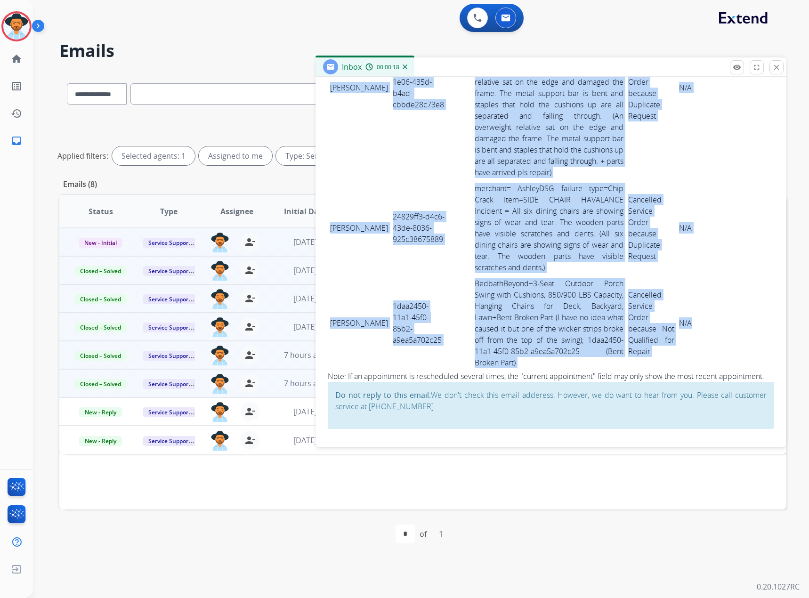
drag, startPoint x: 331, startPoint y: 207, endPoint x: 722, endPoint y: 325, distance: 407.8
copy tbody "Loremip dolorsita 410co7a3-1436-972e-s85d-ei5903305614 TemporINC+UTL ETDO MAGN …"
drag, startPoint x: 781, startPoint y: 66, endPoint x: 735, endPoint y: 63, distance: 45.9
click at [781, 66] on mat-icon "close" at bounding box center [777, 67] width 8 height 8
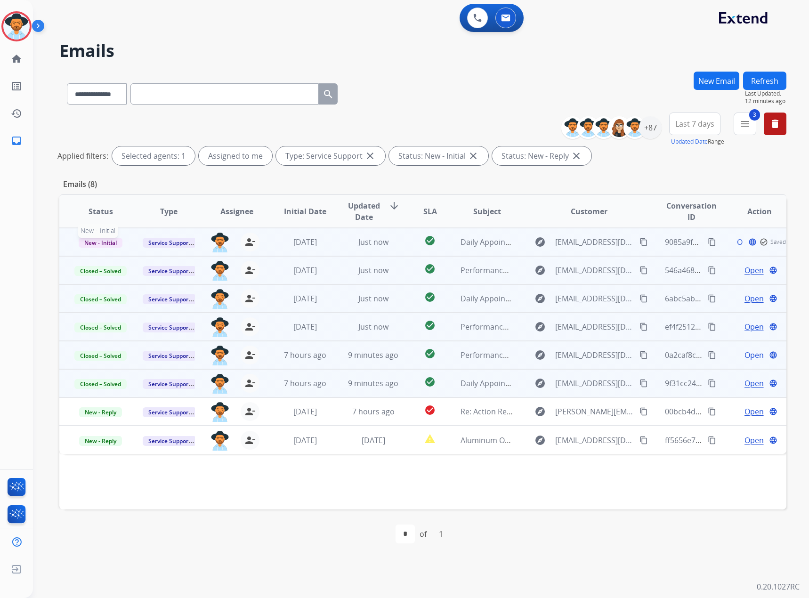
click at [100, 246] on span "New - Initial" at bounding box center [101, 243] width 44 height 10
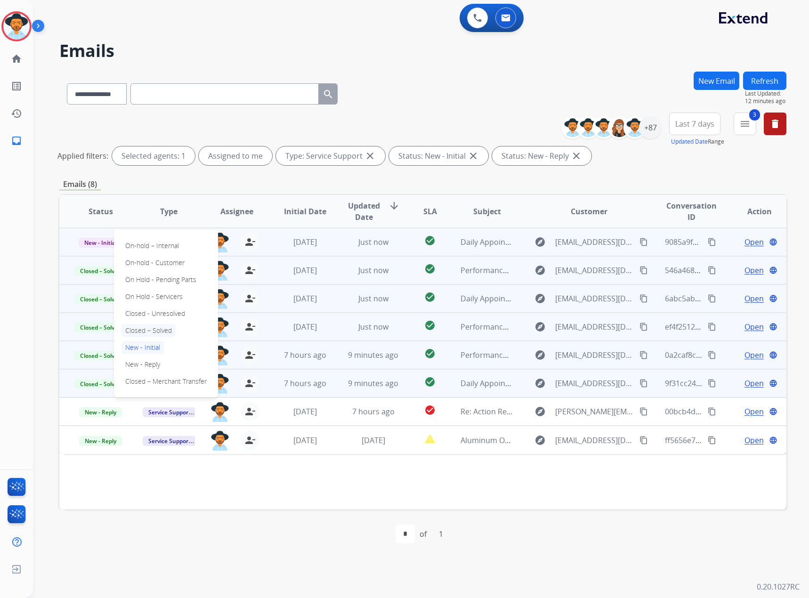
click at [174, 326] on p "Closed – Solved" at bounding box center [149, 330] width 54 height 13
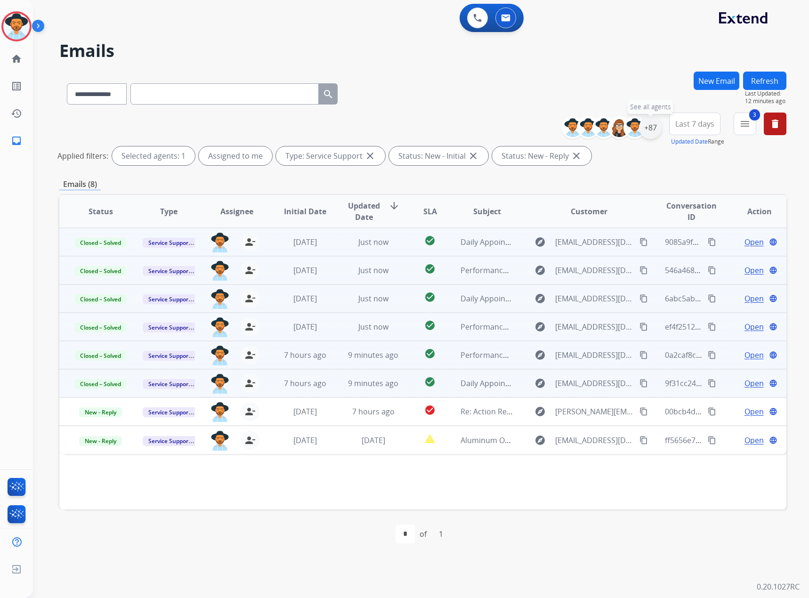
click at [650, 127] on div "+87" at bounding box center [650, 127] width 23 height 23
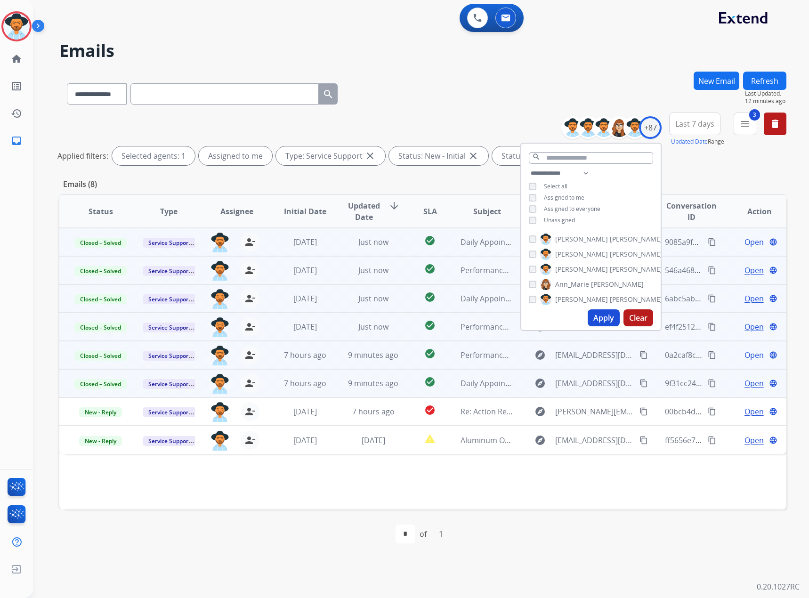
click at [549, 223] on div "**********" at bounding box center [591, 198] width 139 height 60
click at [551, 223] on div "**********" at bounding box center [591, 198] width 139 height 60
click at [567, 220] on span "Unassigned" at bounding box center [559, 220] width 31 height 8
click at [604, 318] on button "Apply" at bounding box center [604, 318] width 32 height 17
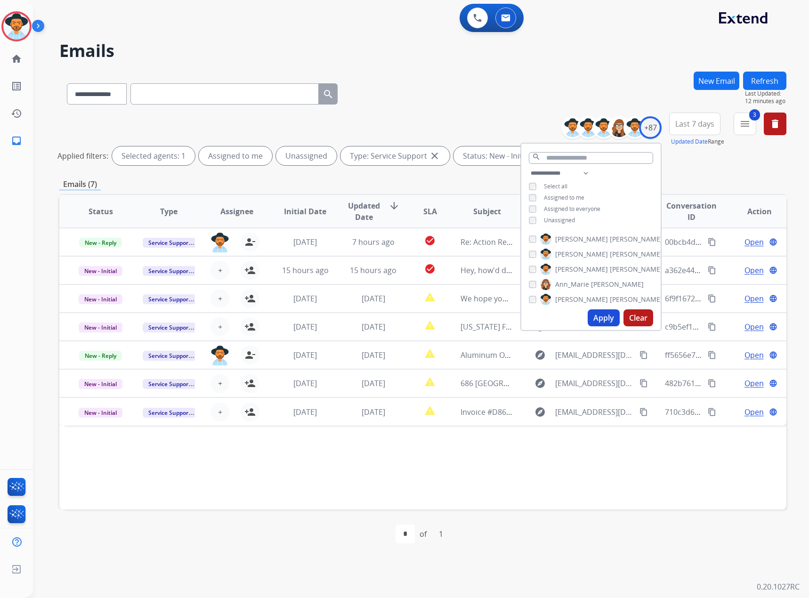
click at [612, 318] on button "Apply" at bounding box center [604, 318] width 32 height 17
click at [450, 186] on div "Emails (7)" at bounding box center [422, 185] width 727 height 12
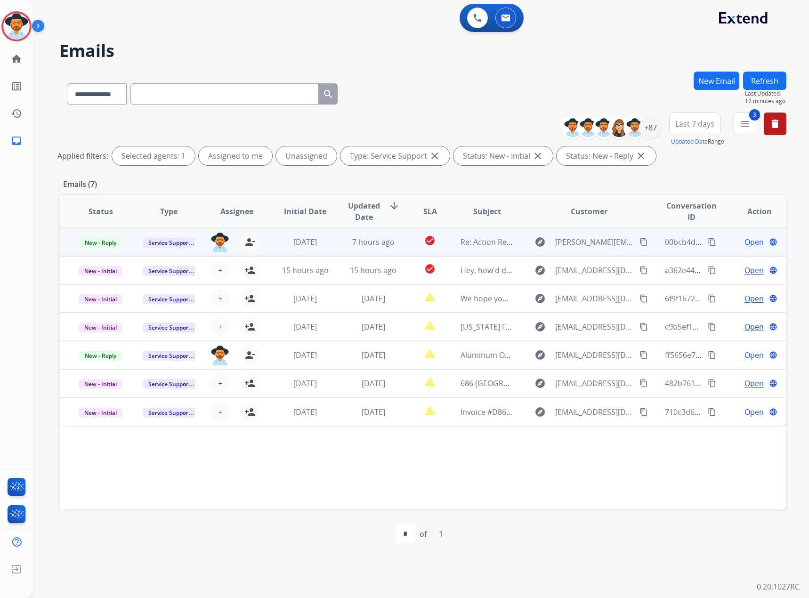
click at [749, 242] on span "Open" at bounding box center [754, 242] width 19 height 11
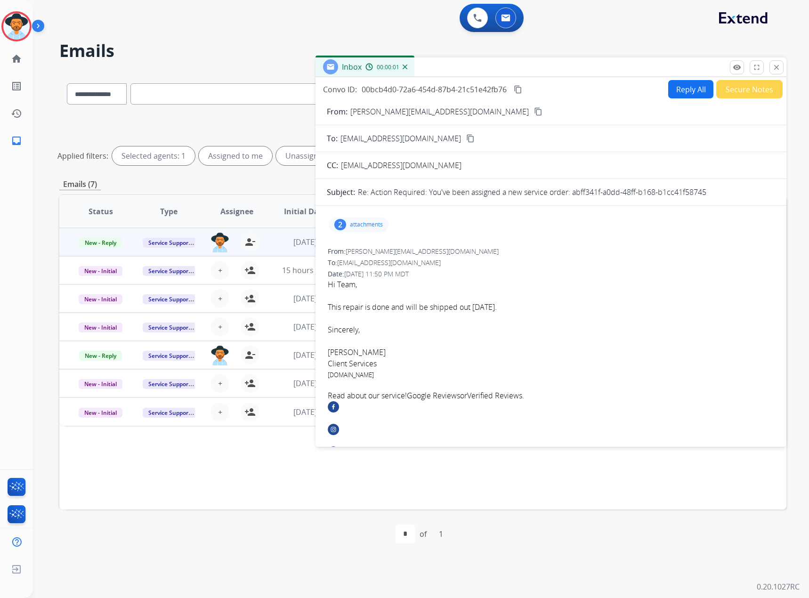
scroll to position [330, 0]
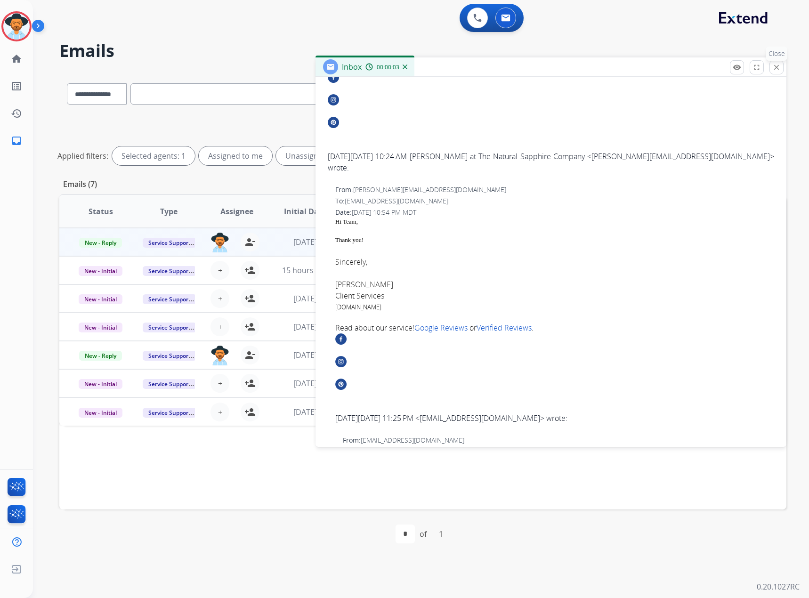
click at [781, 68] on mat-icon "close" at bounding box center [777, 67] width 8 height 8
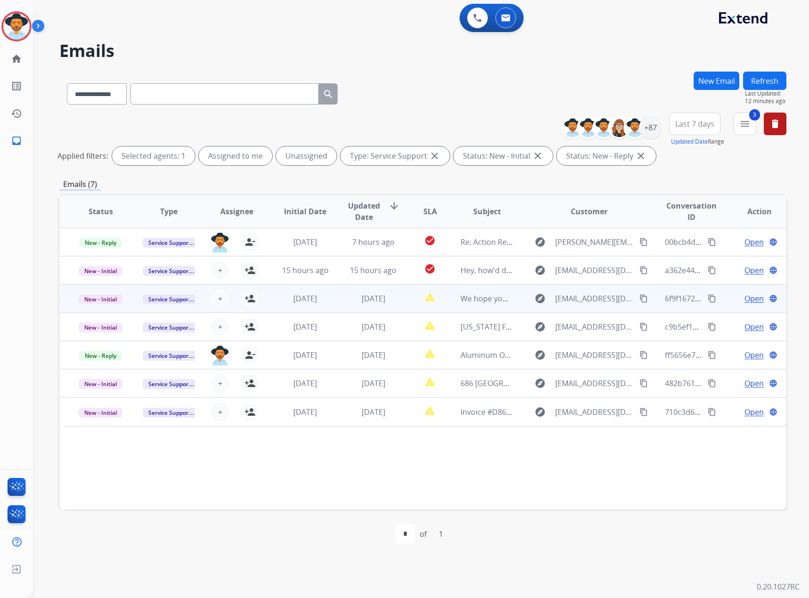
click at [752, 299] on span "Open" at bounding box center [754, 298] width 19 height 11
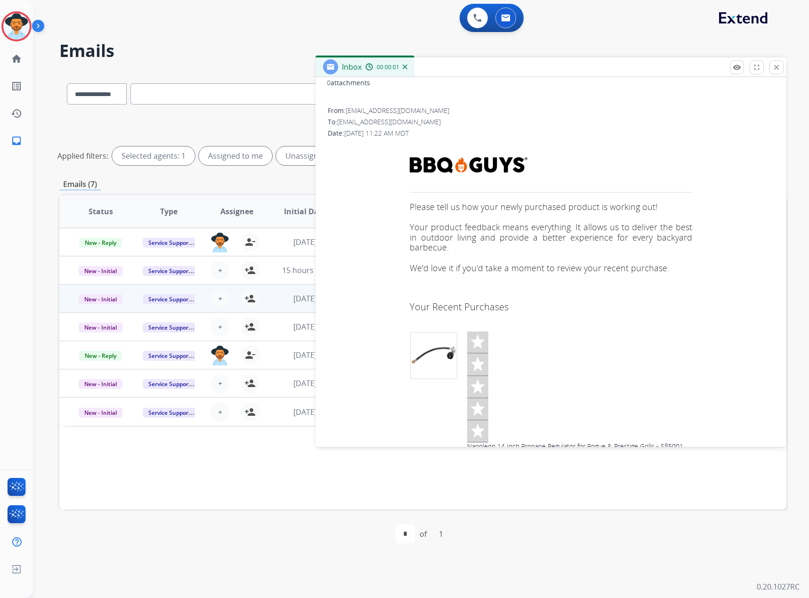
scroll to position [258, 0]
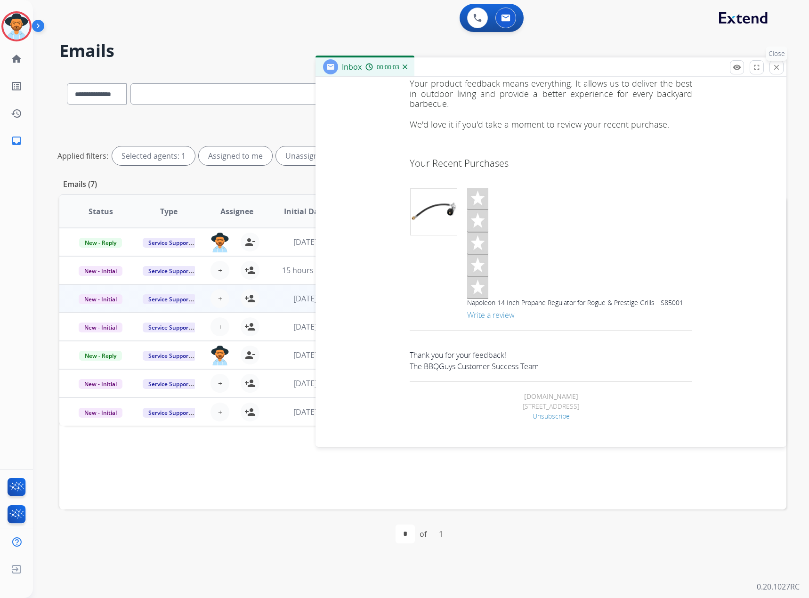
click at [771, 68] on button "close Close" at bounding box center [777, 67] width 14 height 14
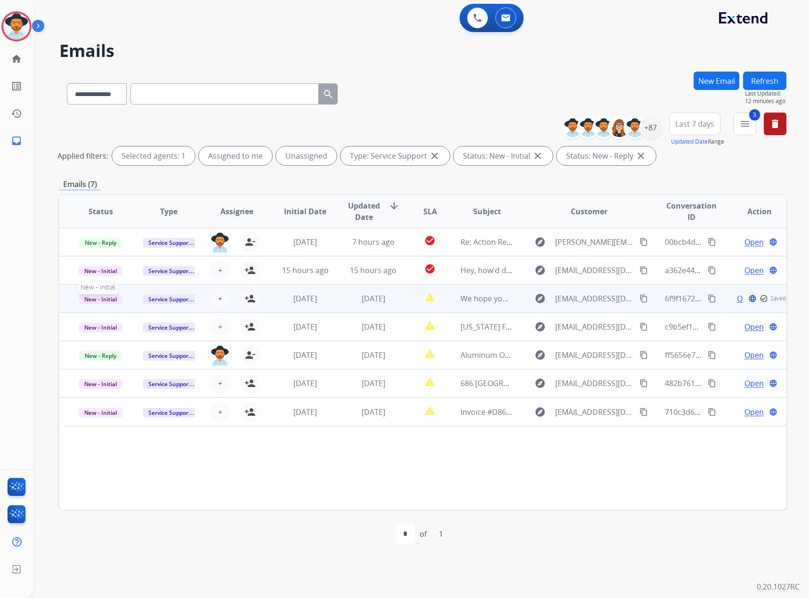
click at [101, 297] on span "New - Initial" at bounding box center [101, 299] width 44 height 10
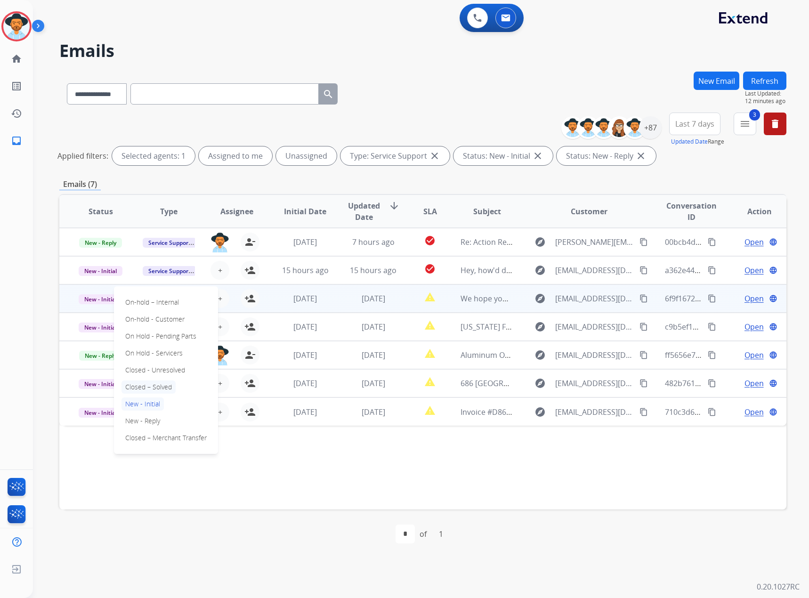
click at [145, 390] on p "Closed – Solved" at bounding box center [149, 387] width 54 height 13
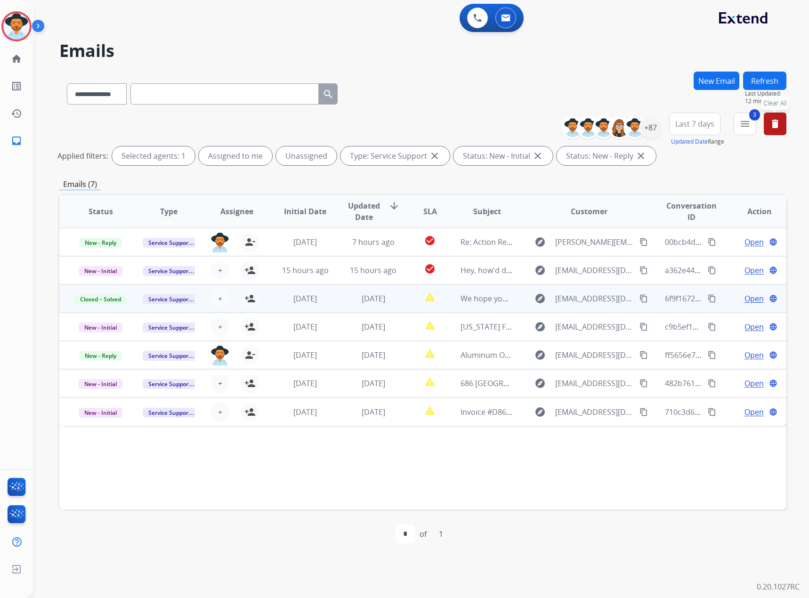
click at [777, 122] on mat-icon "delete" at bounding box center [775, 123] width 11 height 11
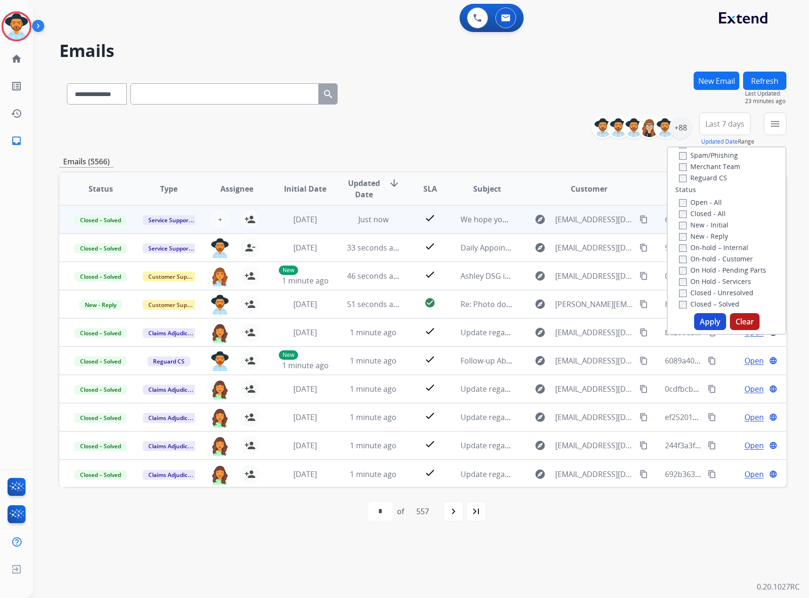
click at [465, 116] on div "**********" at bounding box center [422, 130] width 727 height 34
